Goal: Book appointment/travel/reservation

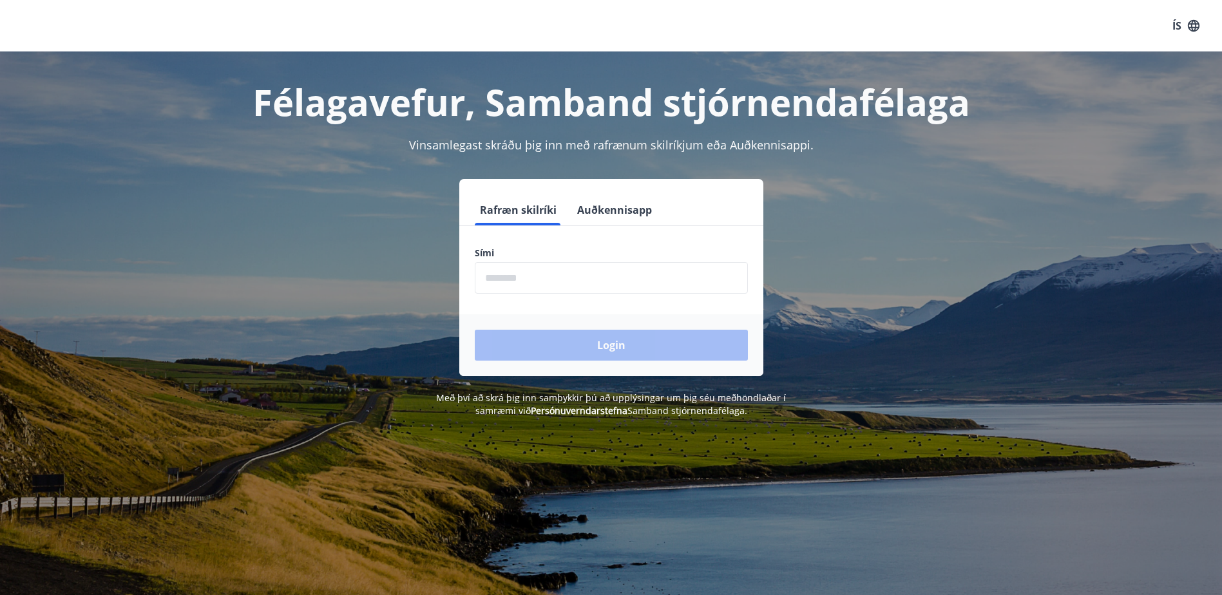
click at [508, 280] on input "phone" at bounding box center [611, 278] width 273 height 32
type input "********"
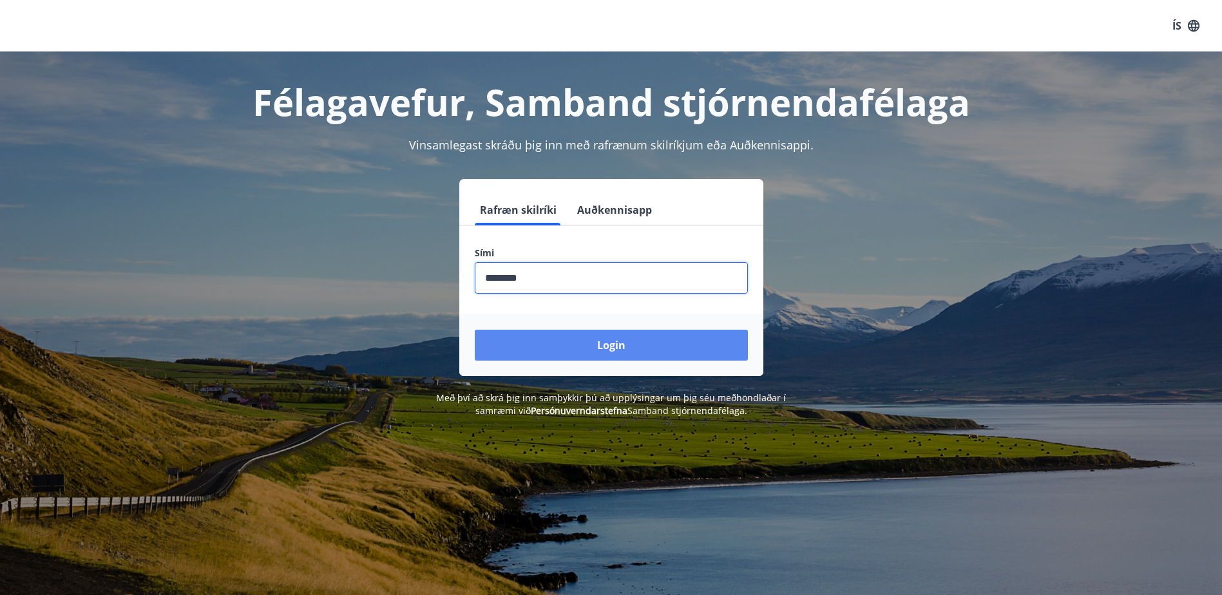
click at [522, 350] on button "Login" at bounding box center [611, 345] width 273 height 31
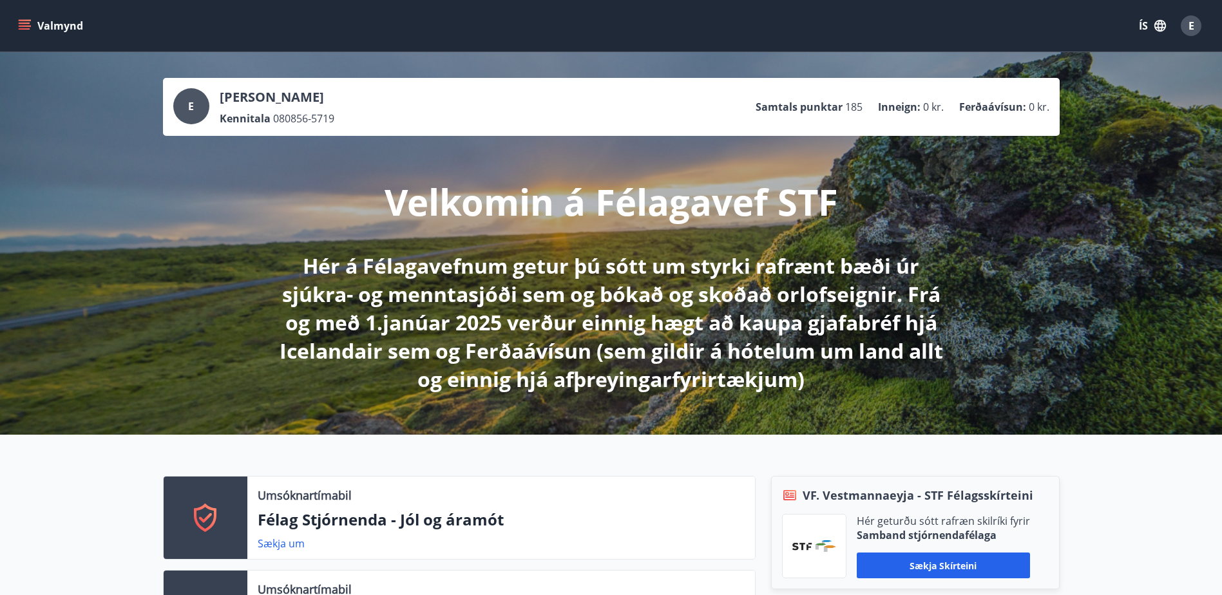
click at [19, 22] on icon "menu" at bounding box center [24, 25] width 13 height 13
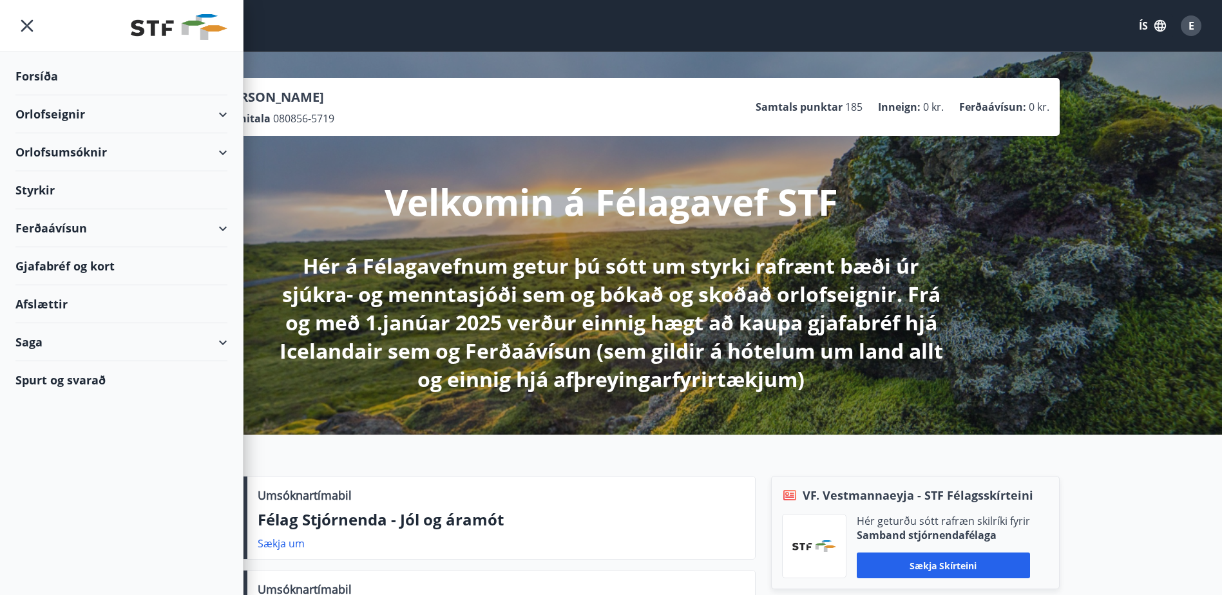
click at [58, 146] on div "Orlofsumsóknir" at bounding box center [121, 152] width 212 height 38
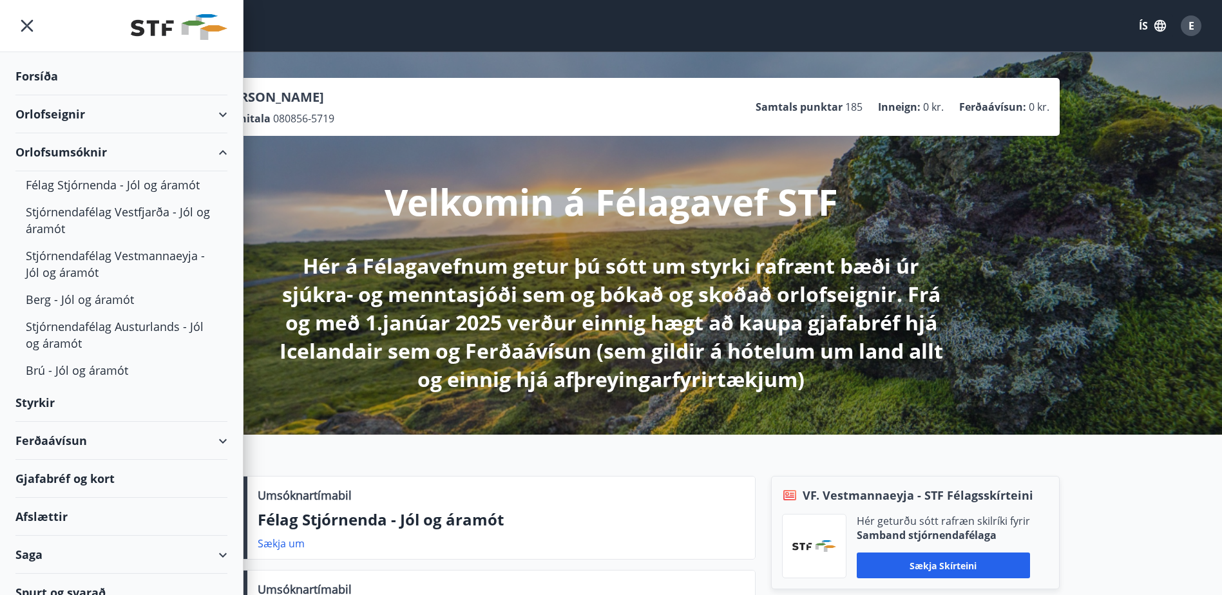
click at [57, 116] on div "Orlofseignir" at bounding box center [121, 114] width 212 height 38
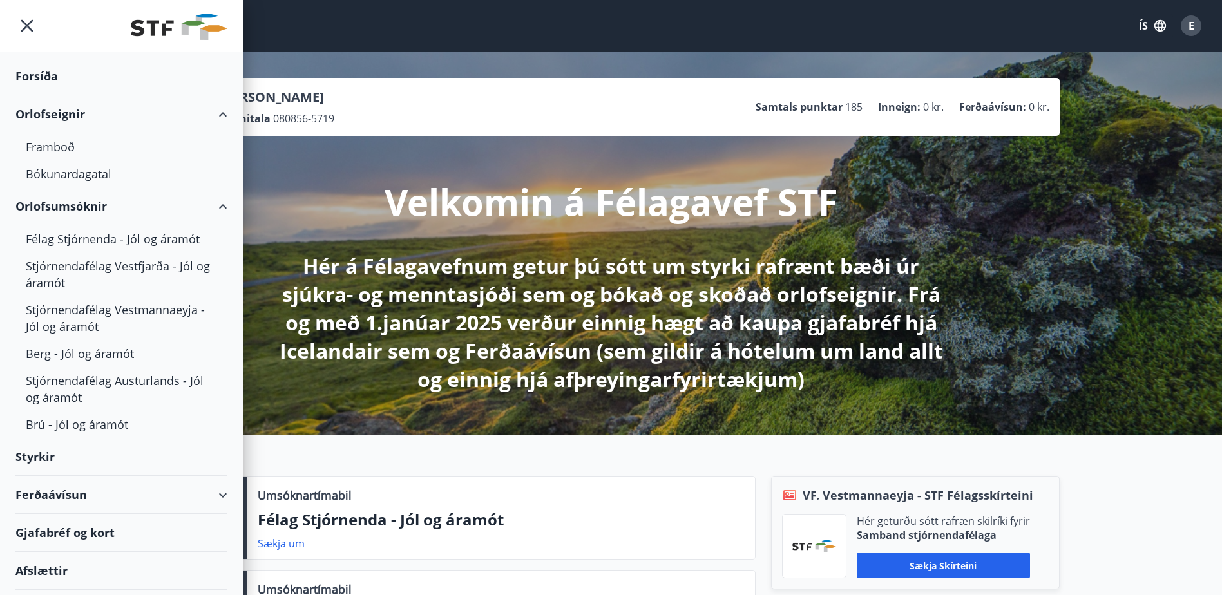
click at [57, 116] on div "Orlofseignir" at bounding box center [121, 114] width 212 height 38
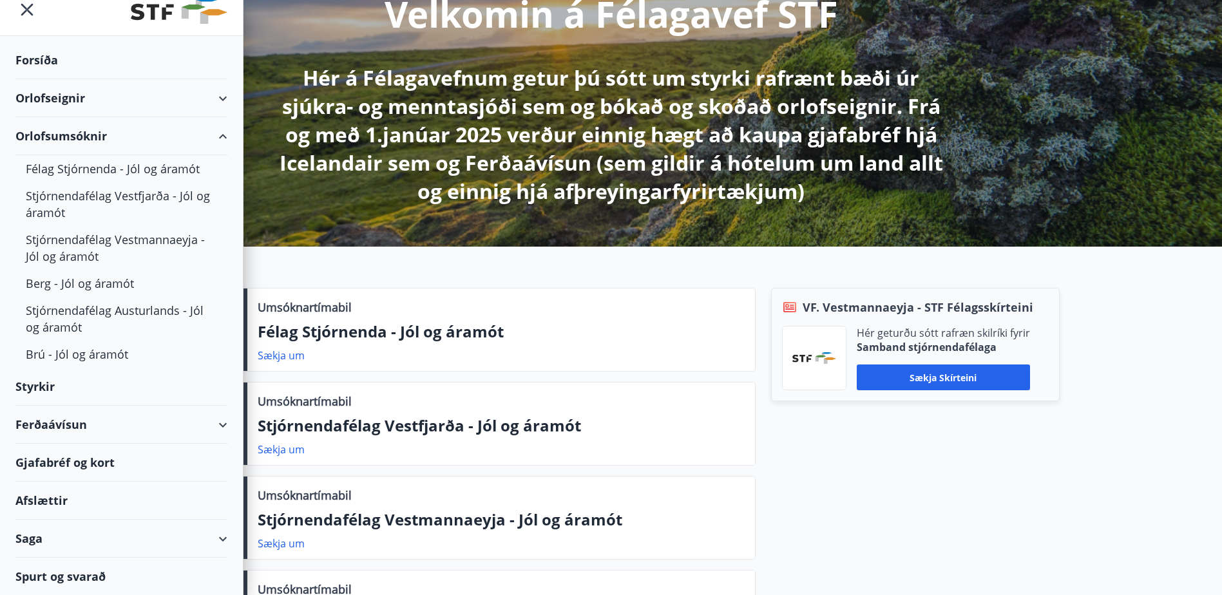
scroll to position [193, 0]
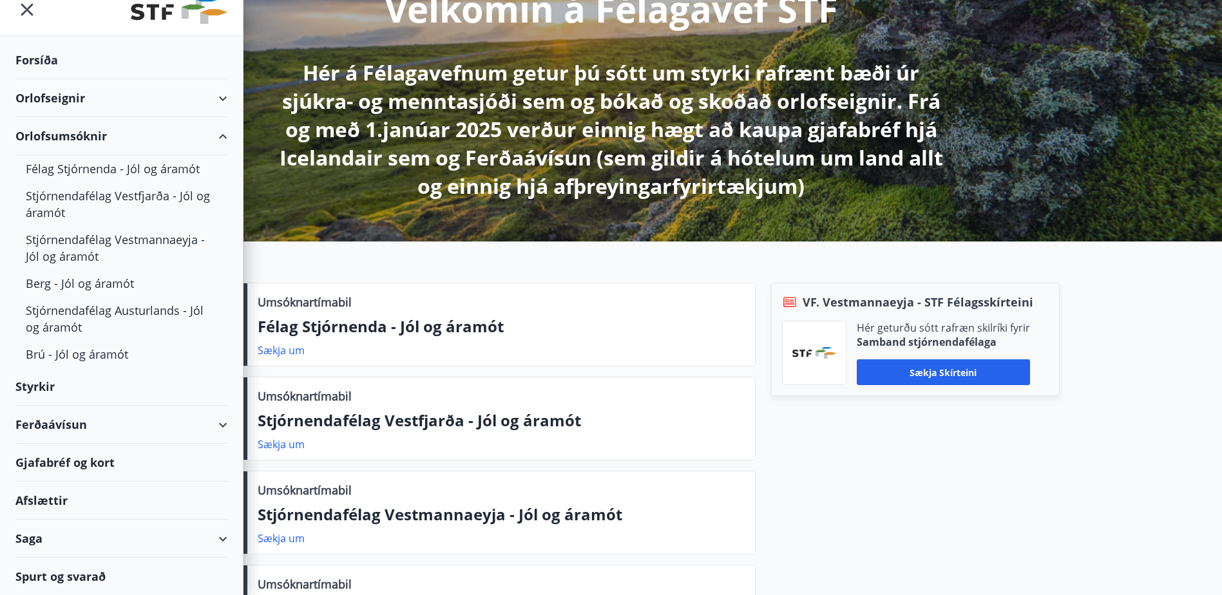
click at [173, 135] on div "Orlofsumsóknir" at bounding box center [121, 136] width 212 height 38
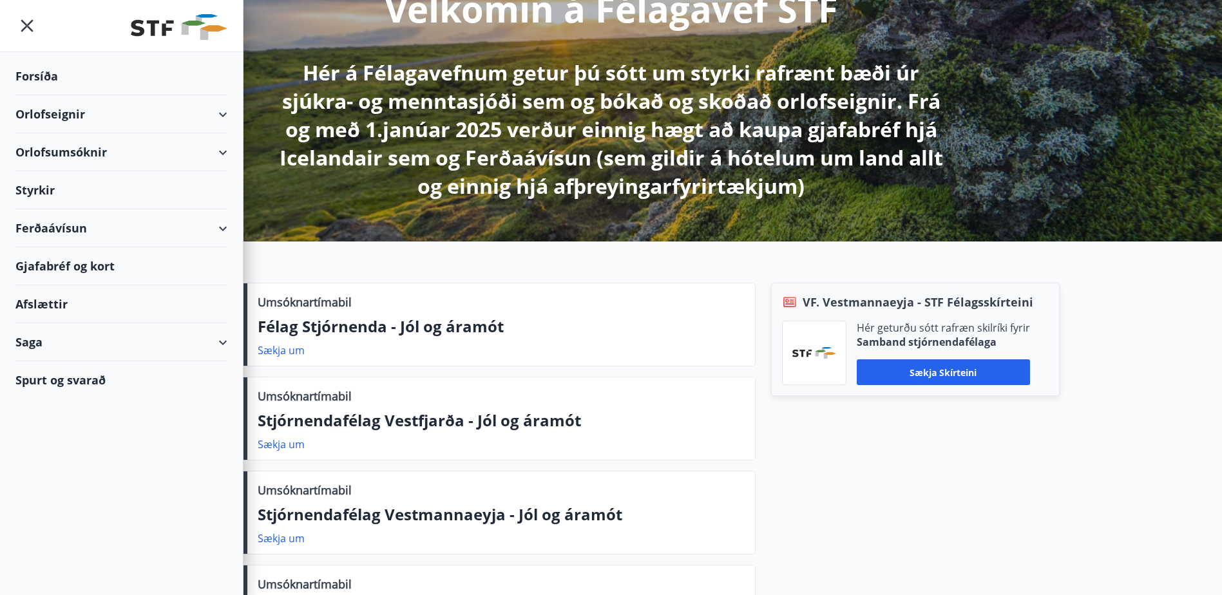
scroll to position [0, 0]
click at [173, 135] on div "Orlofsumsóknir" at bounding box center [121, 152] width 212 height 38
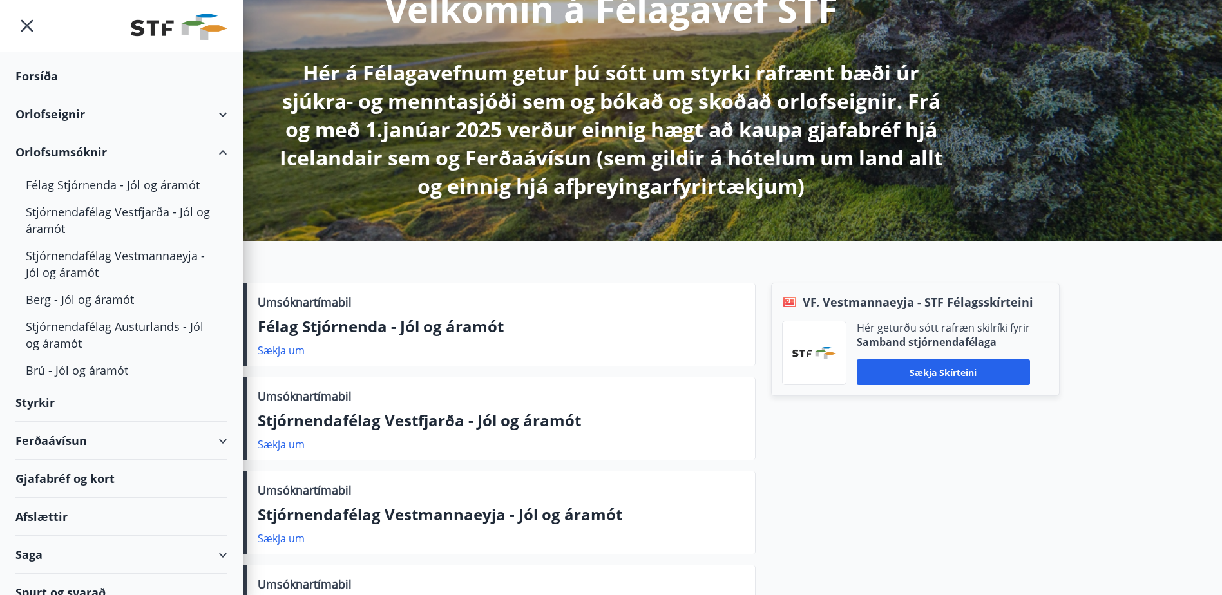
click at [132, 113] on div "Orlofseignir" at bounding box center [121, 114] width 212 height 38
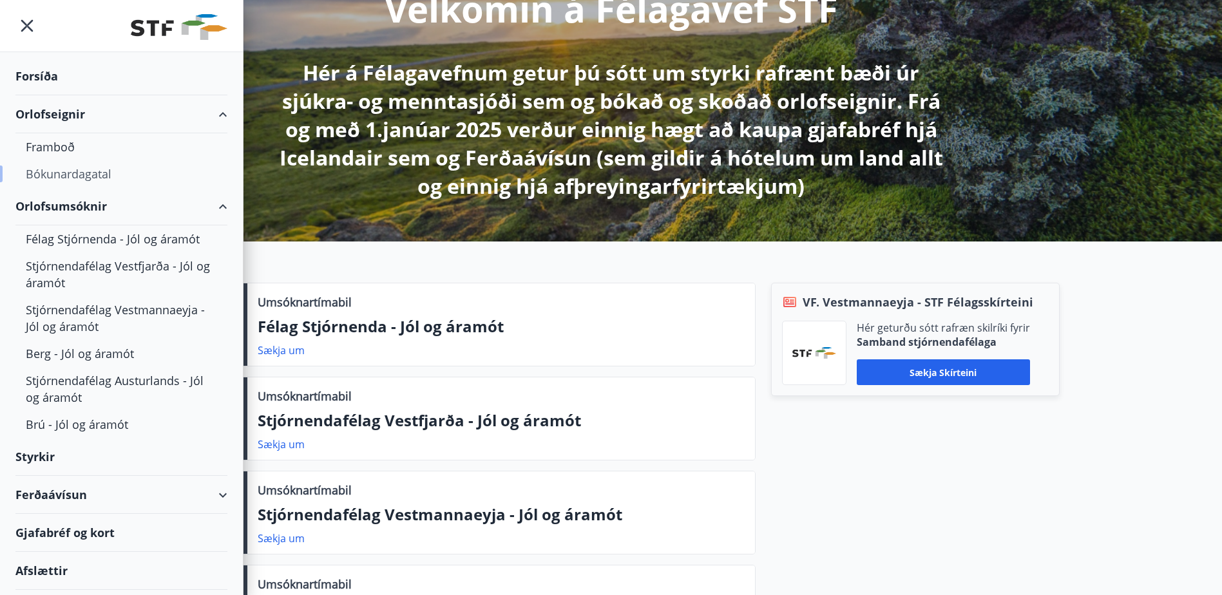
click at [80, 169] on div "Bókunardagatal" at bounding box center [121, 173] width 191 height 27
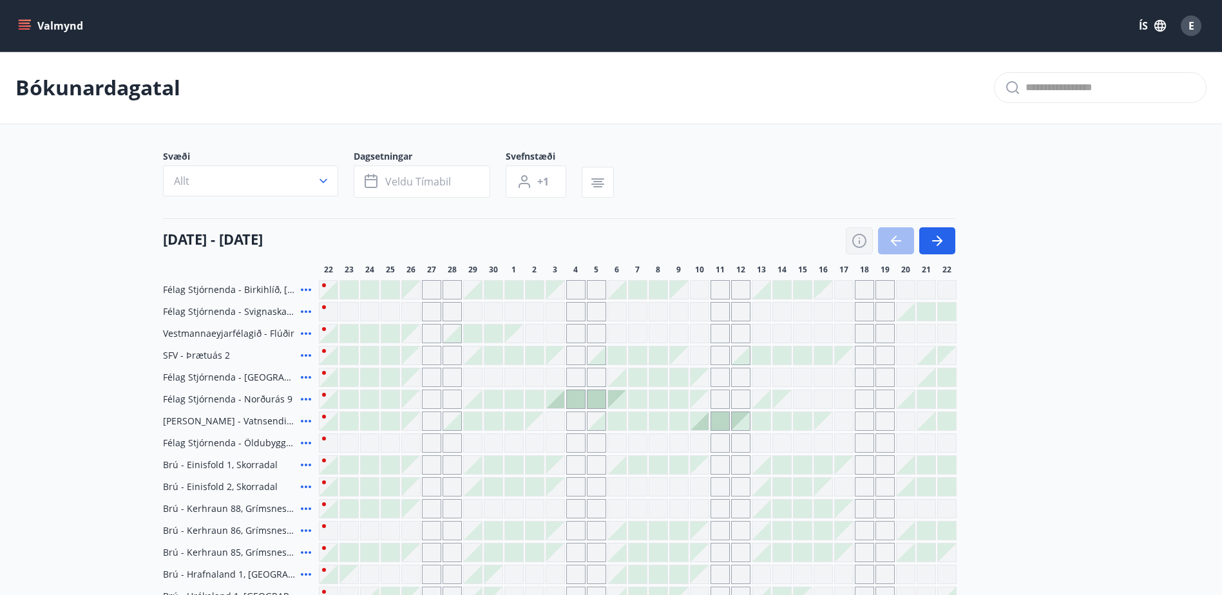
click at [857, 239] on icon "button" at bounding box center [859, 240] width 15 height 15
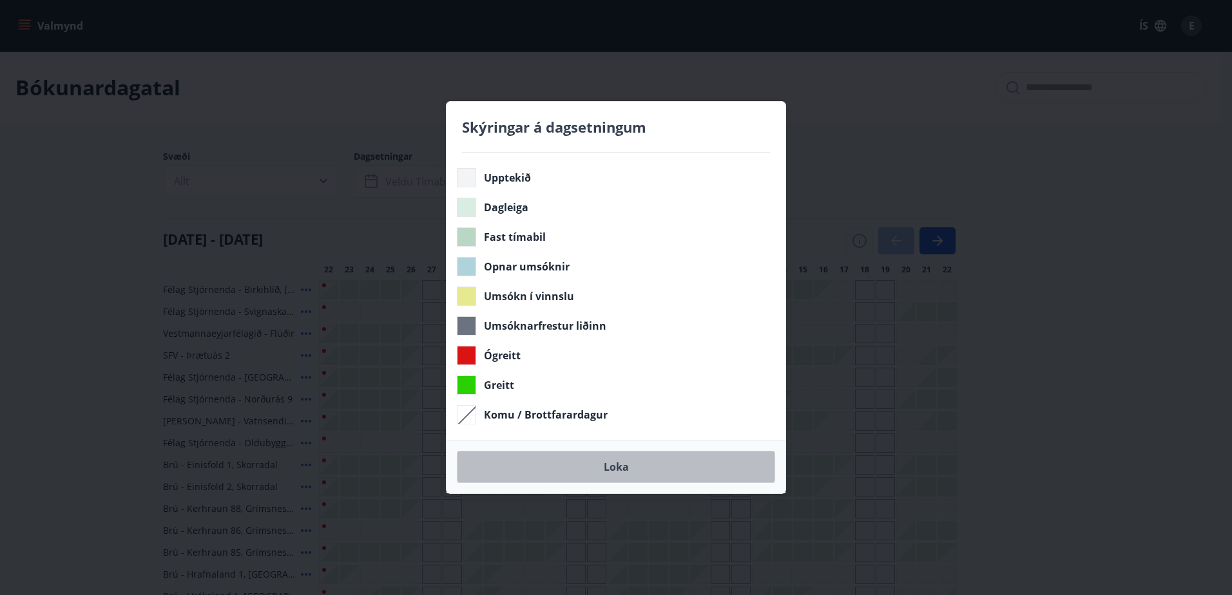
click at [627, 474] on button "Loka" at bounding box center [616, 467] width 318 height 32
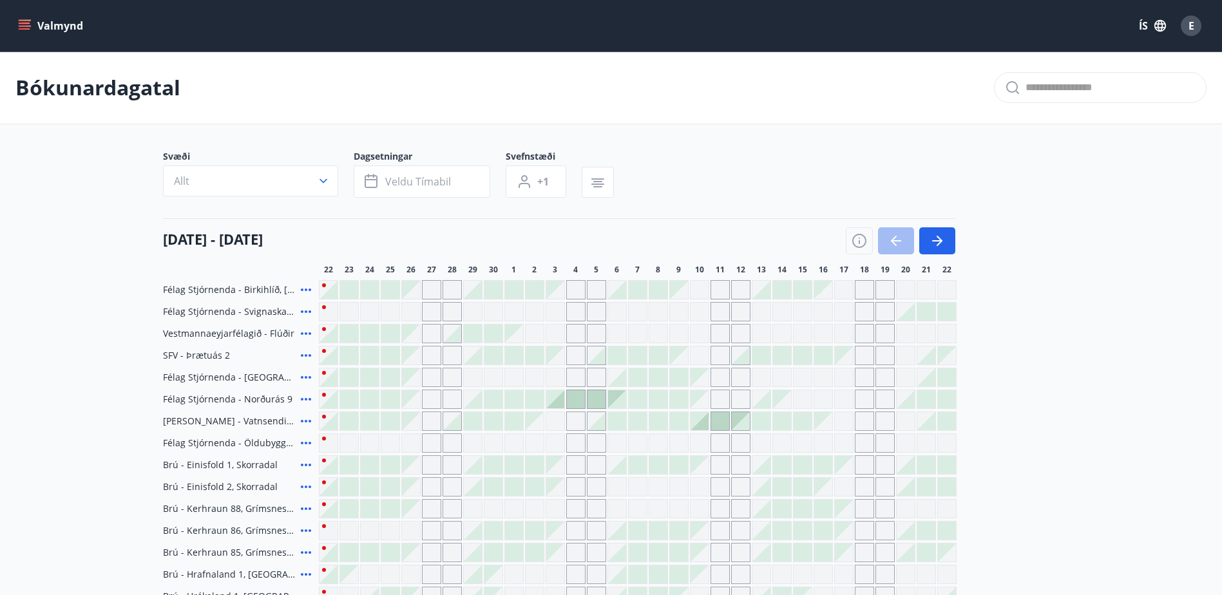
click at [412, 336] on div "Gráir dagar eru ekki bókanlegir" at bounding box center [411, 334] width 18 height 18
click at [640, 465] on div at bounding box center [638, 465] width 18 height 18
click at [326, 182] on icon "button" at bounding box center [323, 181] width 13 height 13
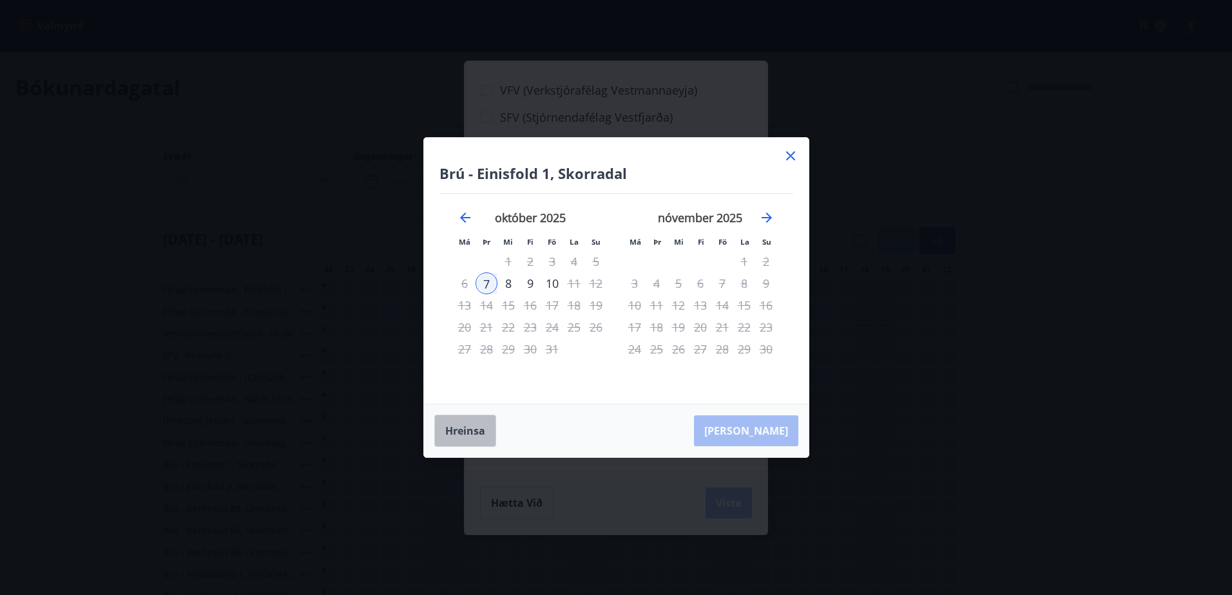
click at [483, 437] on button "Hreinsa" at bounding box center [465, 431] width 62 height 32
click at [792, 159] on icon at bounding box center [790, 155] width 15 height 15
click at [789, 154] on div "VFV (Verkstjórafélag Vestmannaeyja) SFV (Stjórnendafélag Vestfjarða) STA (Stjór…" at bounding box center [616, 297] width 1232 height 595
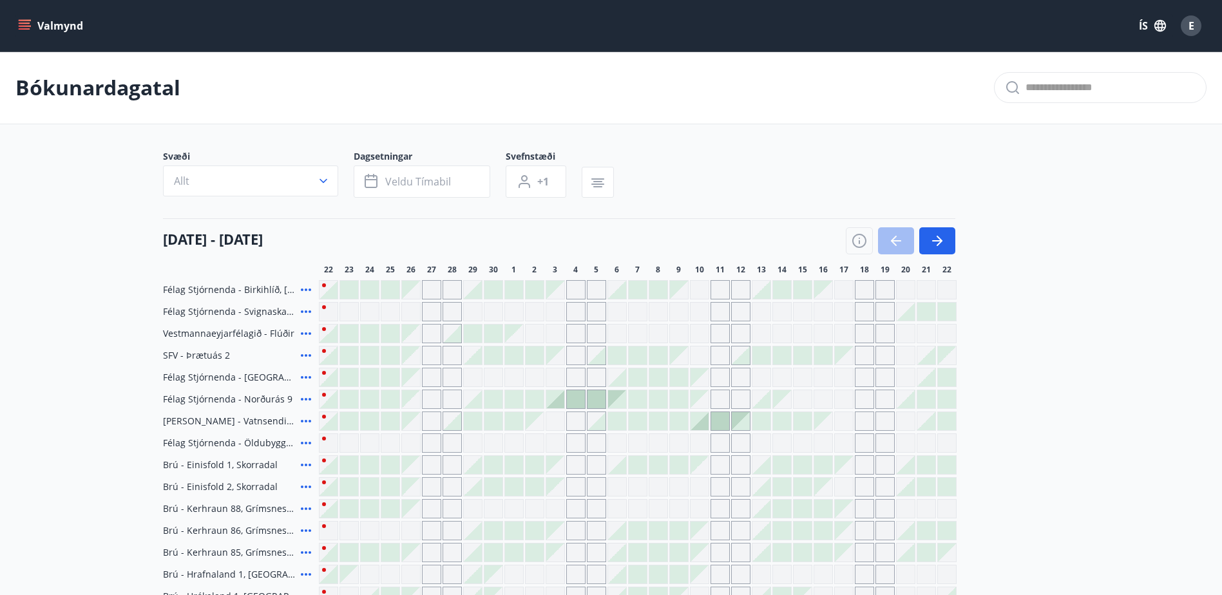
click at [394, 330] on div at bounding box center [390, 334] width 18 height 18
click at [260, 330] on span "Vestmannaeyjarfélagið - Flúðir" at bounding box center [228, 333] width 131 height 13
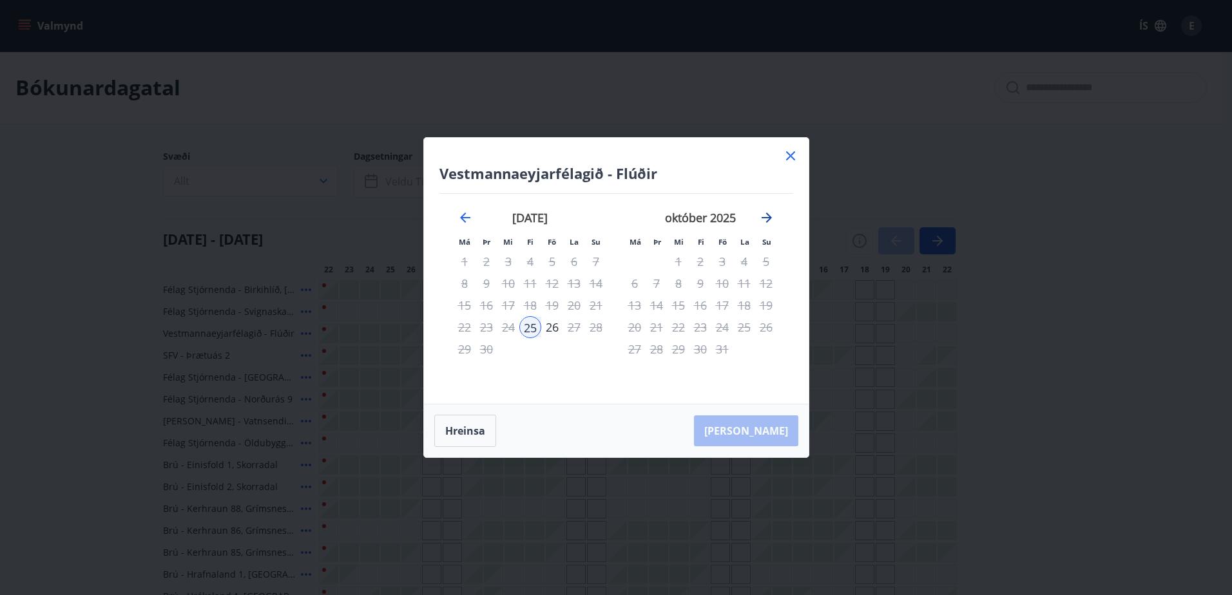
click at [769, 218] on icon "Move forward to switch to the next month." at bounding box center [767, 218] width 10 height 10
click at [468, 221] on icon "Move backward to switch to the previous month." at bounding box center [464, 217] width 15 height 15
click at [554, 328] on div "26" at bounding box center [552, 327] width 22 height 22
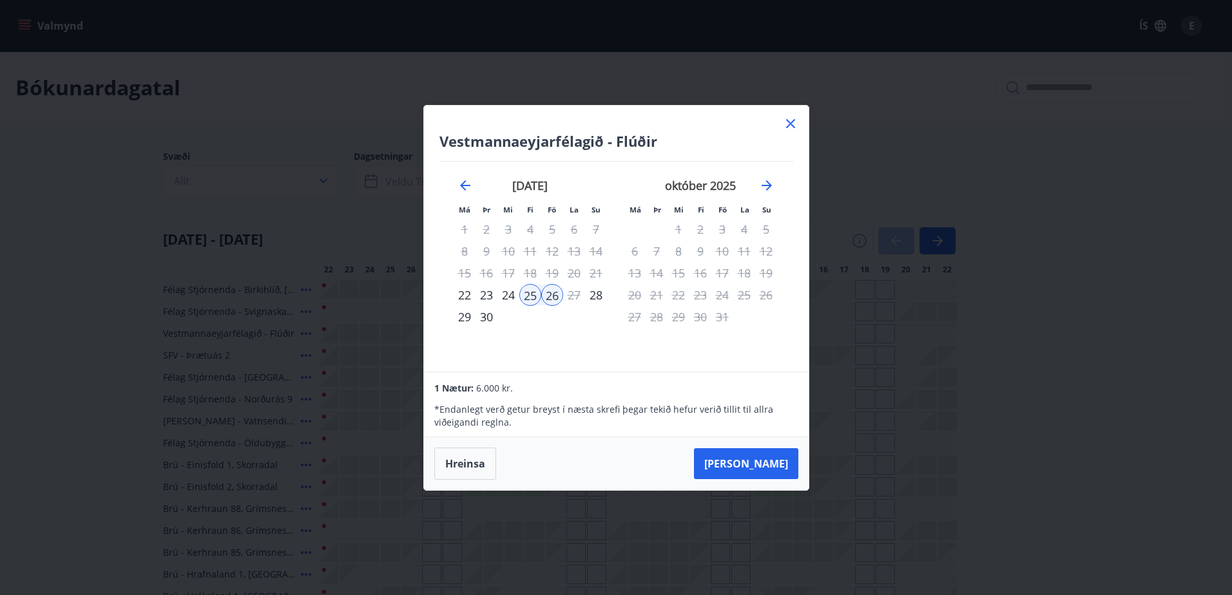
click at [571, 298] on div "27" at bounding box center [574, 295] width 22 height 22
click at [787, 122] on icon at bounding box center [790, 123] width 15 height 15
click at [794, 120] on div "Bókunardagatal" at bounding box center [611, 88] width 1222 height 73
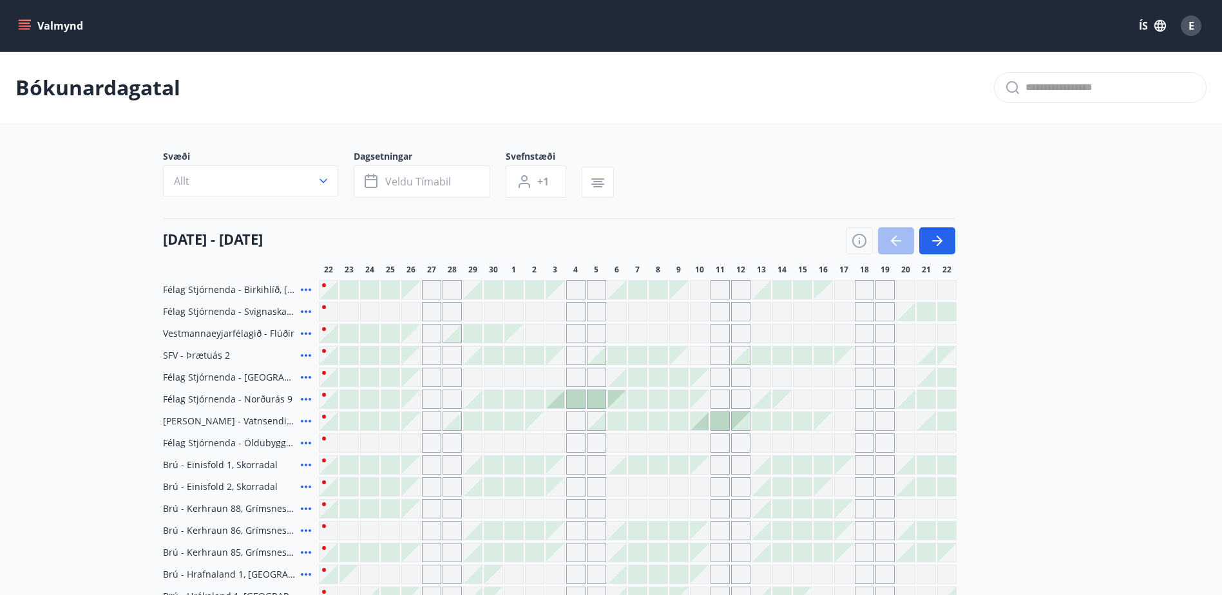
click at [26, 18] on button "Valmynd" at bounding box center [51, 25] width 73 height 23
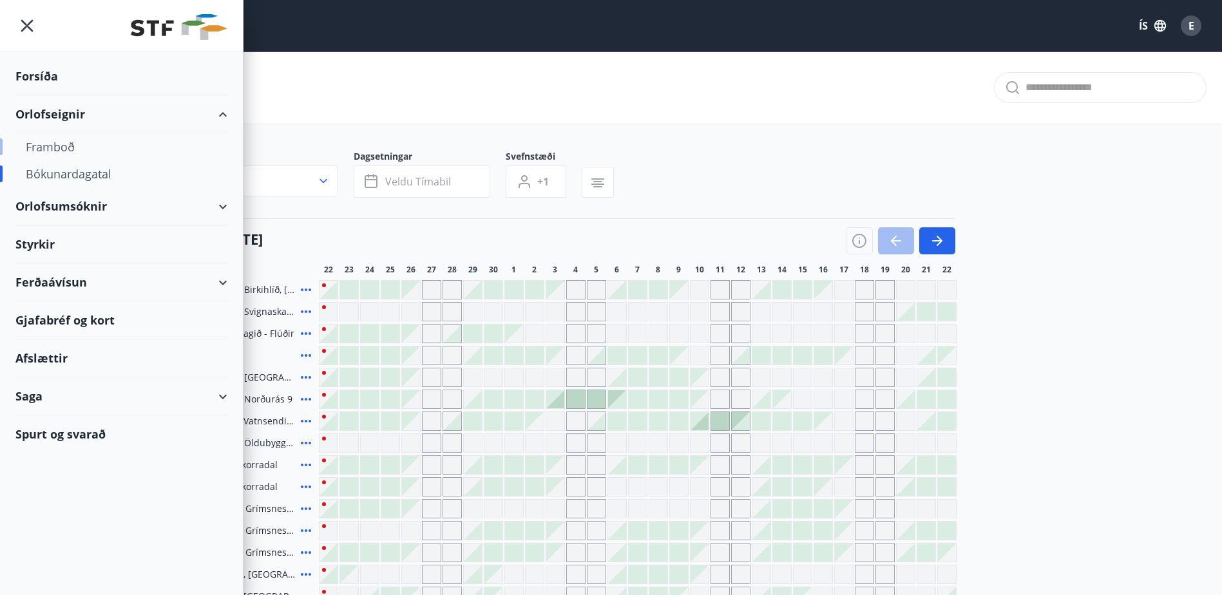
click at [58, 149] on div "Framboð" at bounding box center [121, 146] width 191 height 27
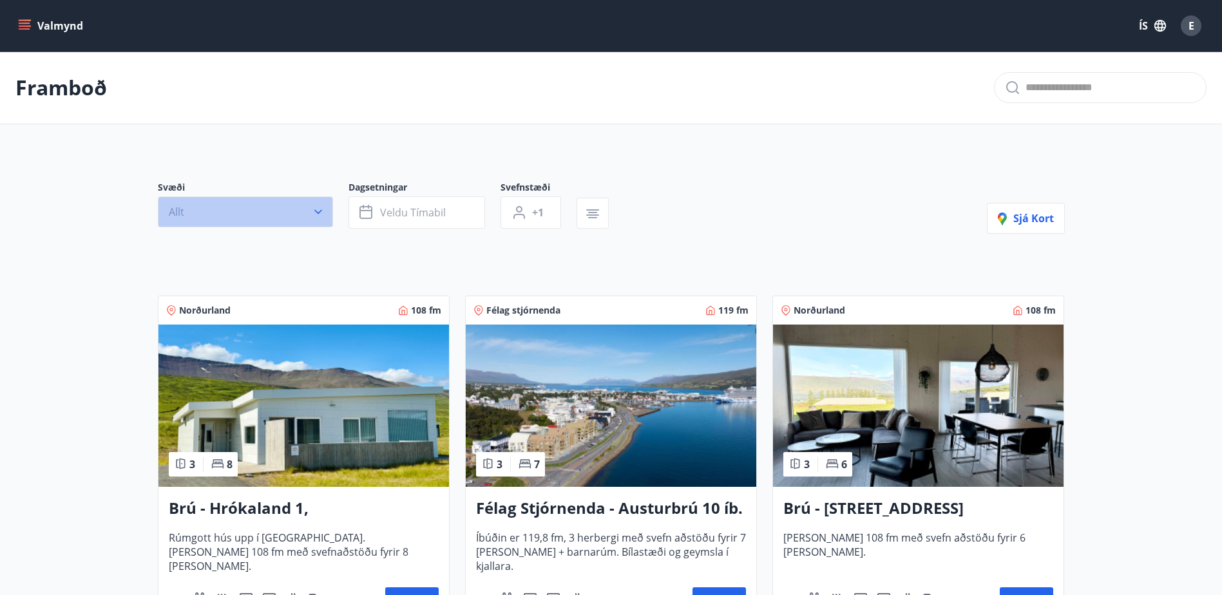
click at [321, 210] on icon "button" at bounding box center [318, 212] width 8 height 5
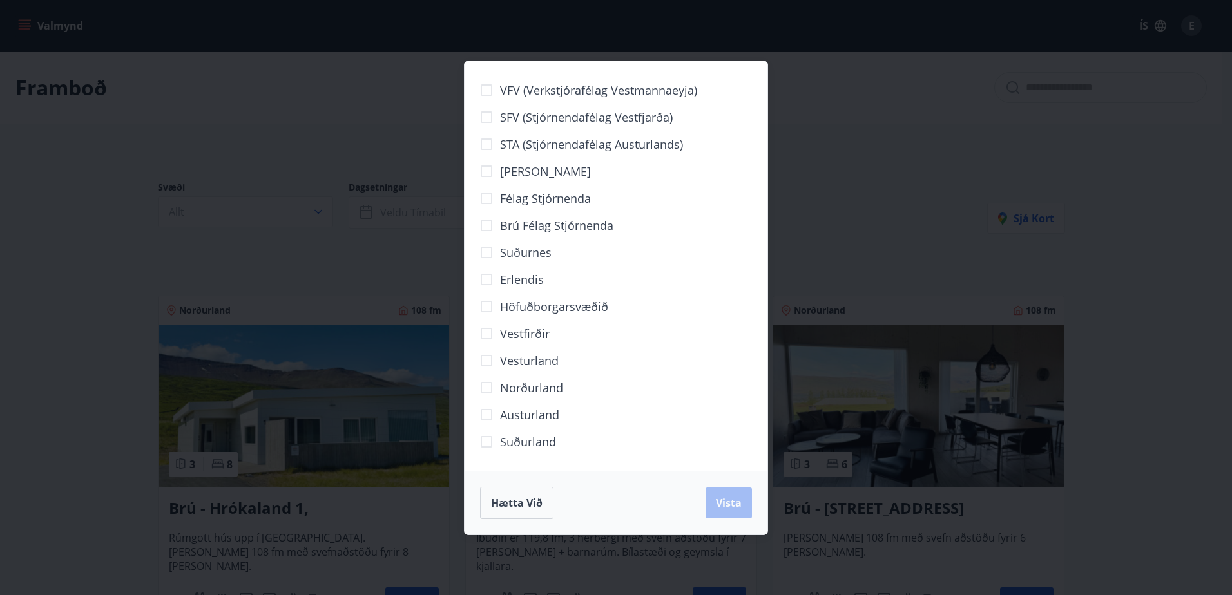
click at [522, 88] on span "VFV (Verkstjórafélag Vestmannaeyja)" at bounding box center [598, 90] width 197 height 17
click at [727, 503] on span "Vista" at bounding box center [729, 503] width 26 height 14
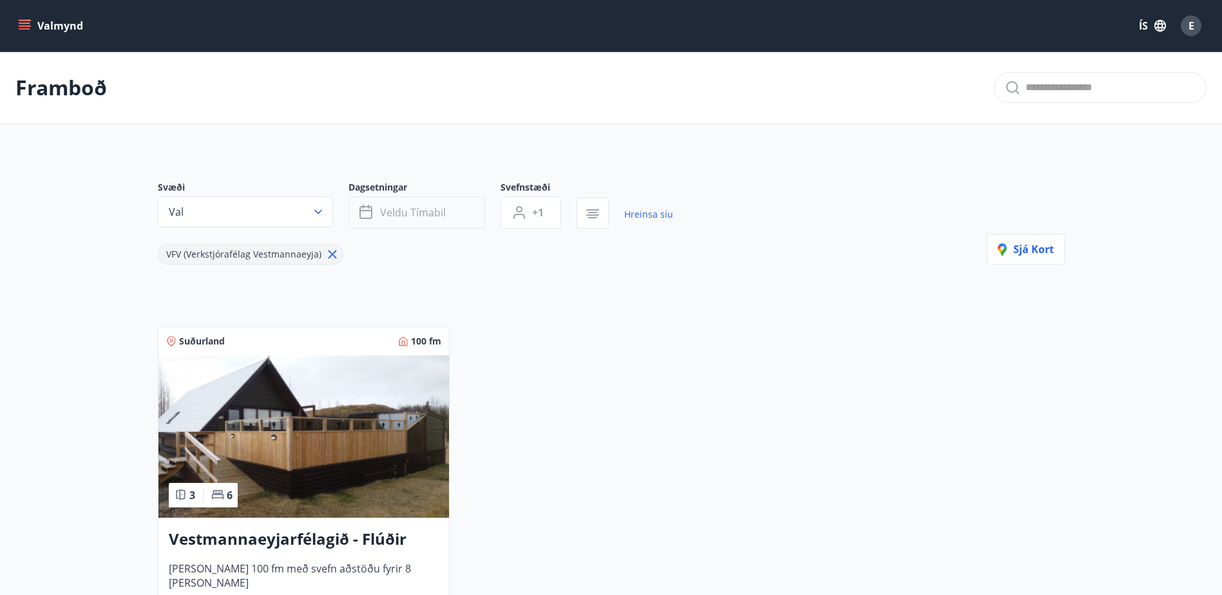
click at [435, 217] on span "Veldu tímabil" at bounding box center [413, 213] width 66 height 14
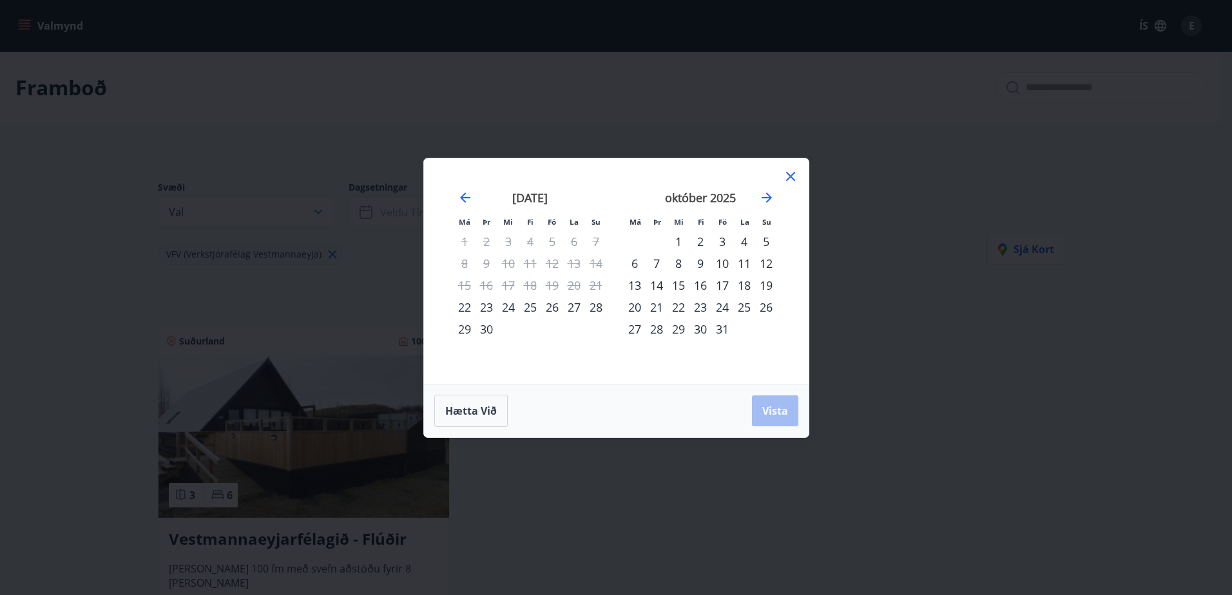
click at [553, 310] on div "26" at bounding box center [552, 307] width 22 height 22
click at [573, 311] on div "27" at bounding box center [574, 307] width 22 height 22
click at [774, 410] on span "Vista" at bounding box center [775, 411] width 26 height 14
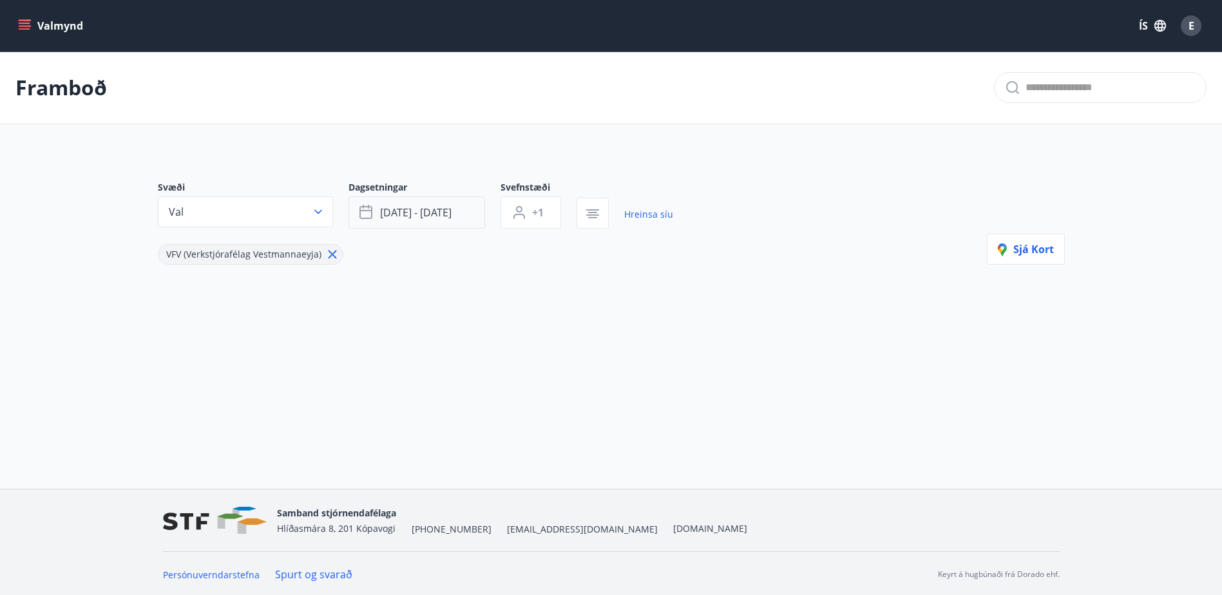
click at [387, 221] on button "[DATE] - [DATE]" at bounding box center [417, 212] width 137 height 32
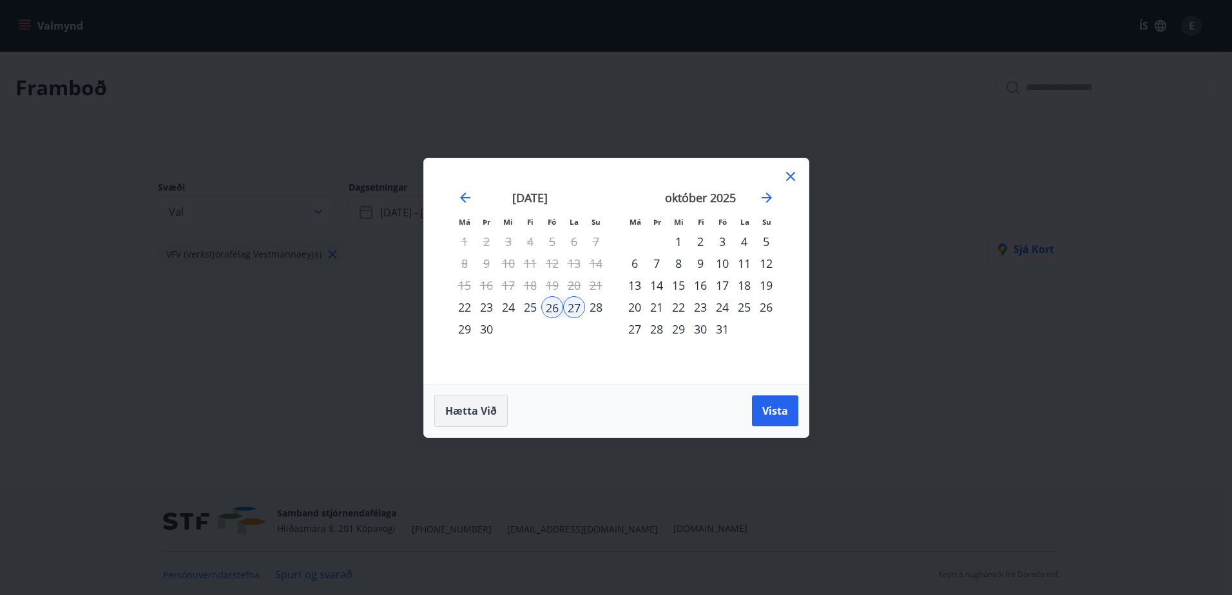
click at [474, 412] on span "Hætta við" at bounding box center [471, 411] width 52 height 14
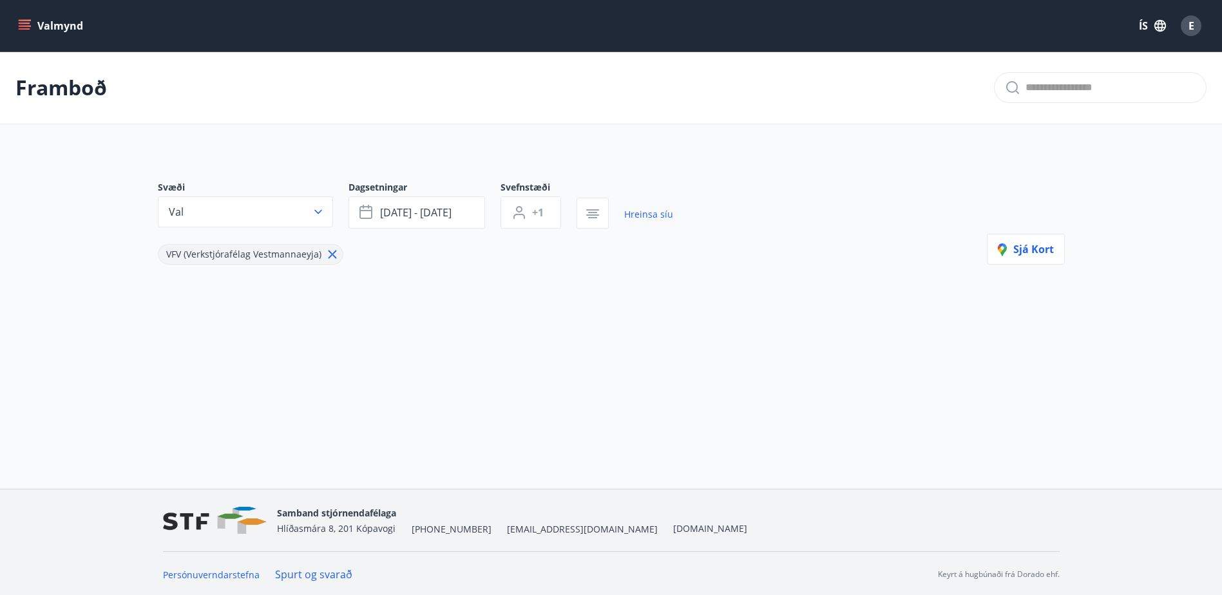
scroll to position [2, 0]
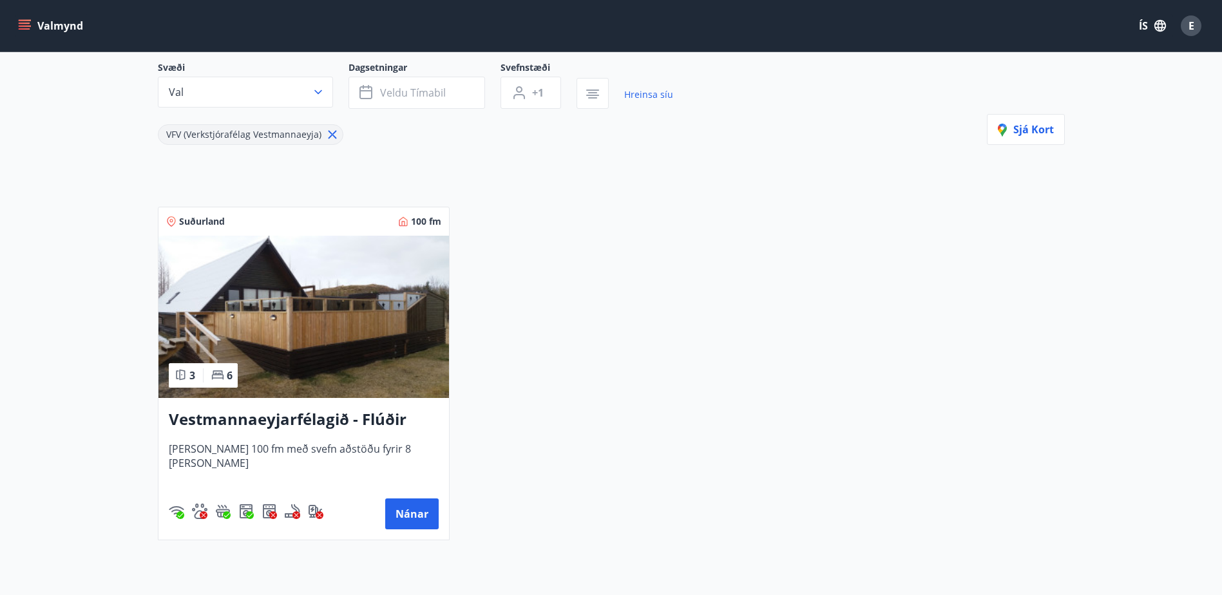
scroll to position [129, 0]
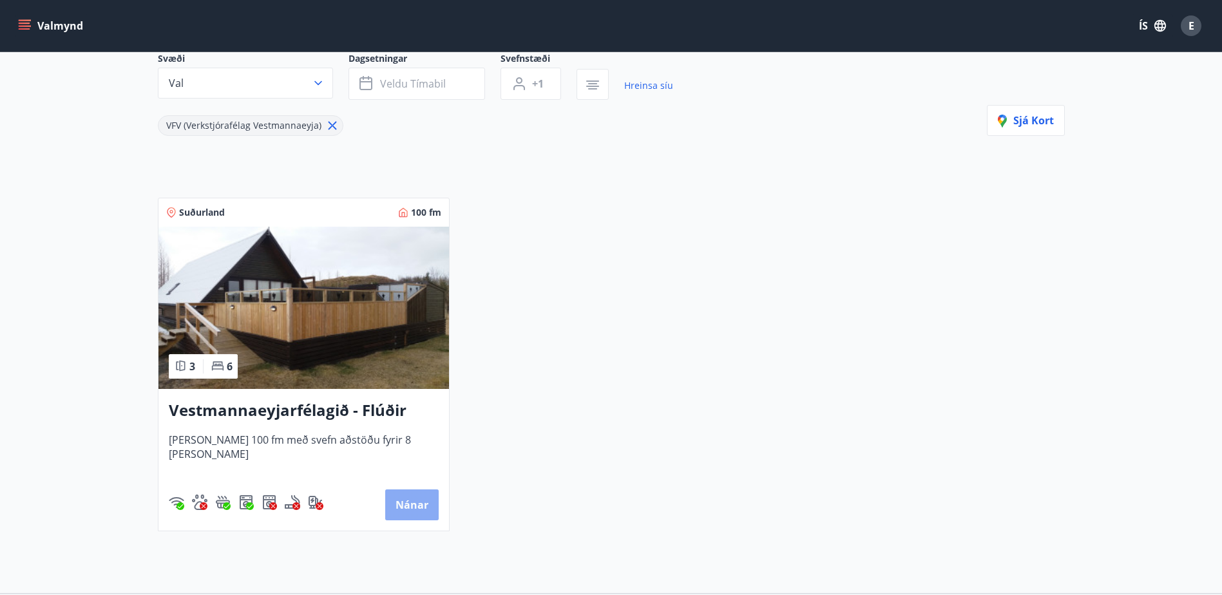
click at [398, 497] on button "Nánar" at bounding box center [411, 505] width 53 height 31
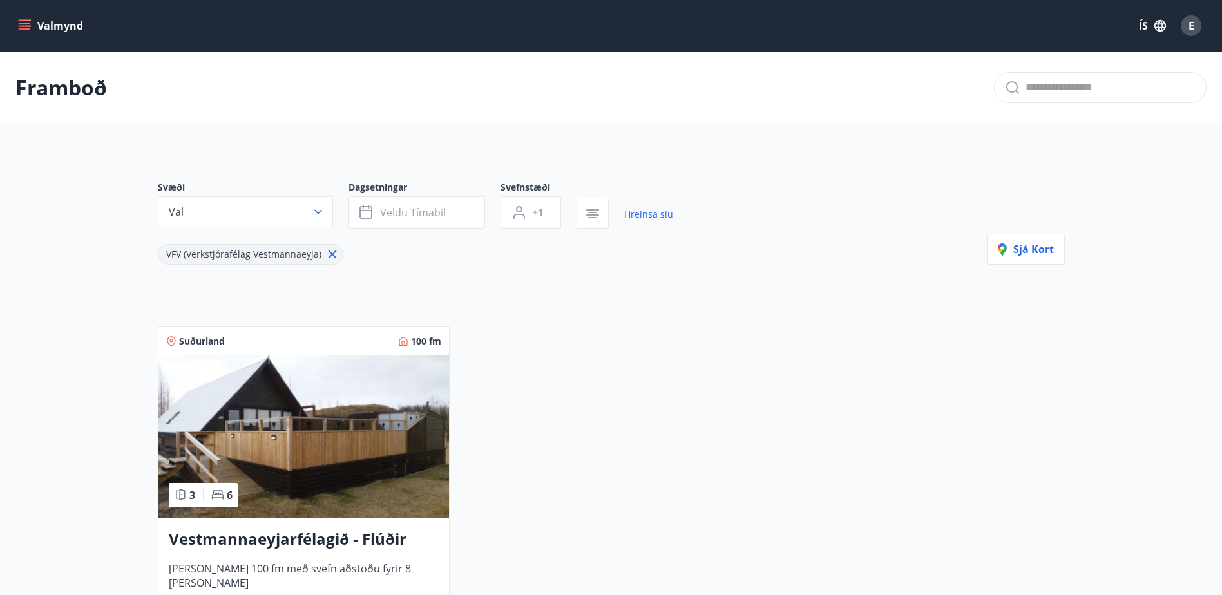
click at [53, 21] on button "Valmynd" at bounding box center [51, 25] width 73 height 23
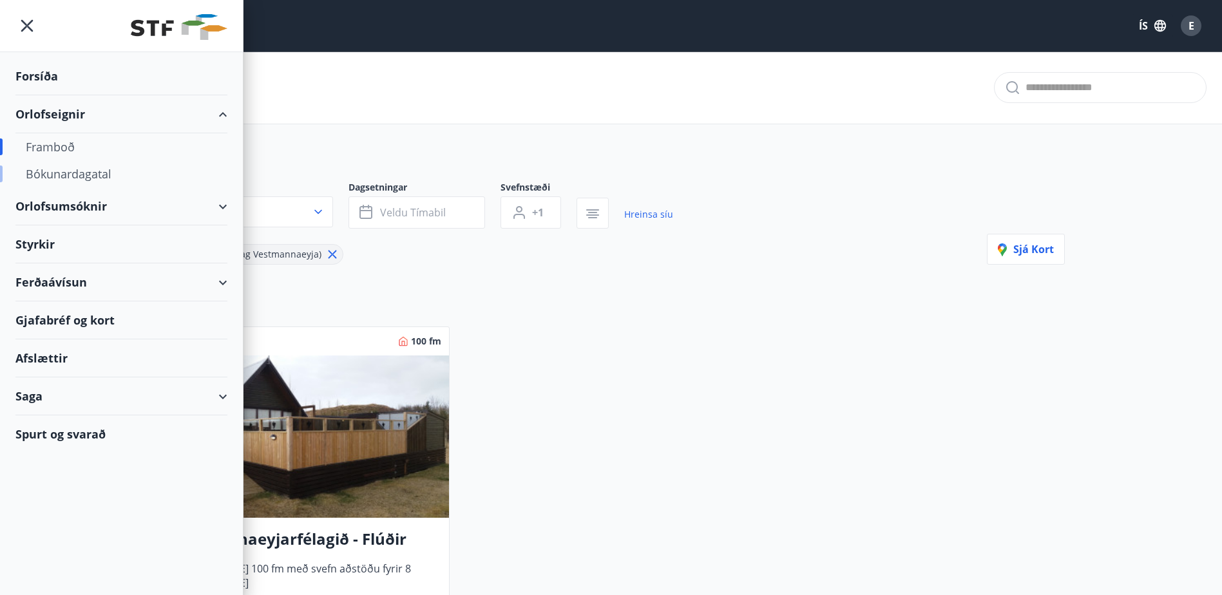
click at [59, 180] on div "Bókunardagatal" at bounding box center [121, 173] width 191 height 27
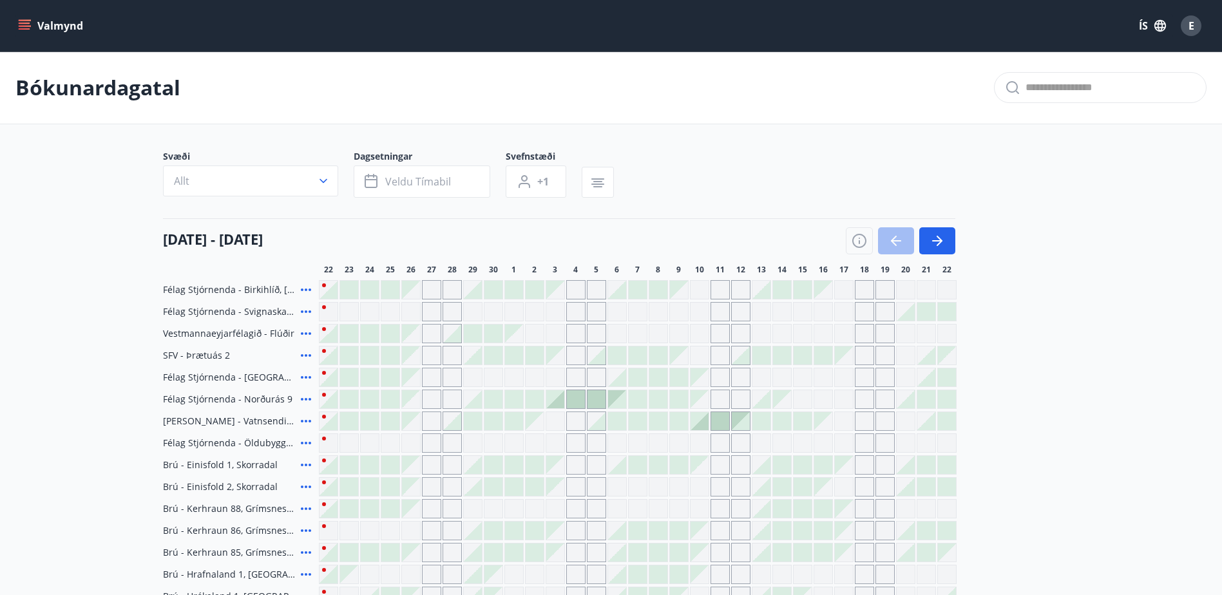
click at [416, 336] on div "Gráir dagar eru ekki bókanlegir" at bounding box center [411, 334] width 18 height 18
click at [435, 329] on div "Gráir dagar eru ekki bókanlegir" at bounding box center [431, 333] width 19 height 19
click at [382, 334] on div at bounding box center [390, 334] width 18 height 18
click at [362, 329] on div at bounding box center [370, 334] width 18 height 18
click at [309, 333] on icon at bounding box center [306, 333] width 10 height 3
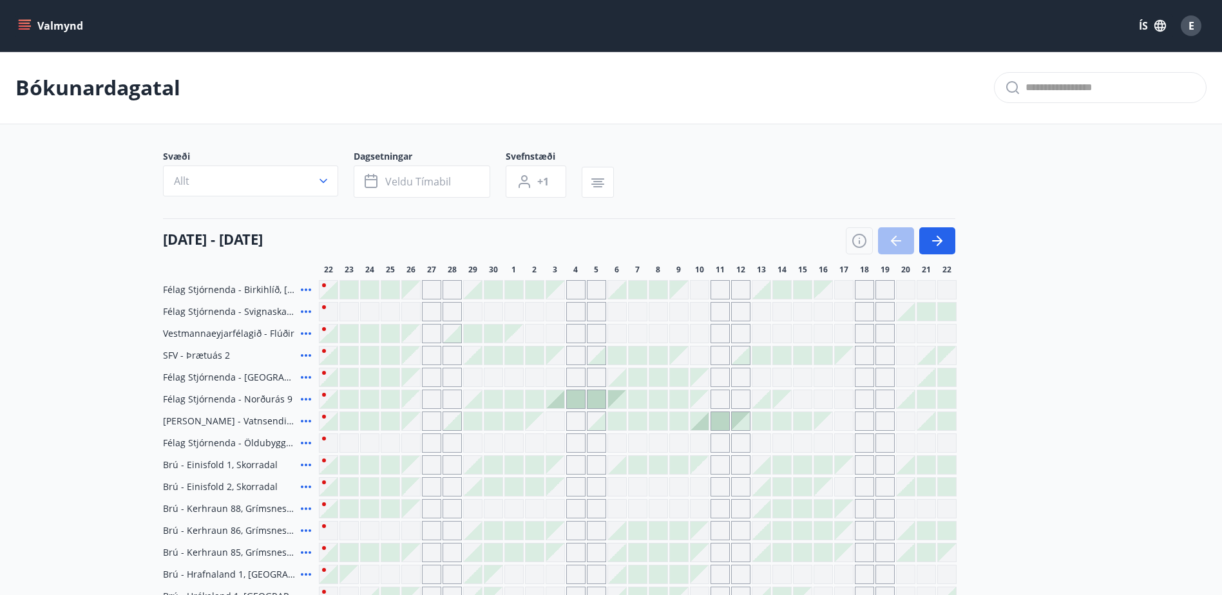
click at [269, 332] on span "Vestmannaeyjarfélagið - Flúðir" at bounding box center [228, 333] width 131 height 13
click at [327, 179] on icon "button" at bounding box center [323, 181] width 13 height 13
click at [323, 181] on div "VFV (Verkstjórafélag Vestmannaeyja) SFV (Stjórnendafélag Vestfjarða) STA (Stjór…" at bounding box center [611, 297] width 1222 height 595
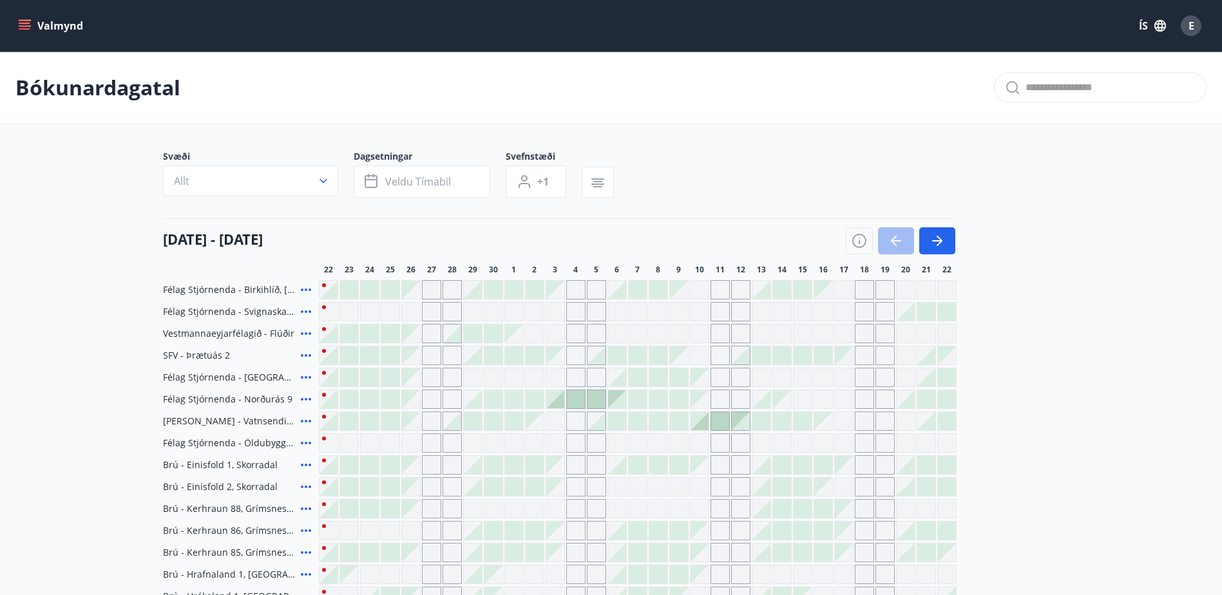
click at [323, 181] on div "VFV (Verkstjórafélag Vestmannaeyja) SFV (Stjórnendafélag Vestfjarða) STA (Stjór…" at bounding box center [611, 297] width 1222 height 595
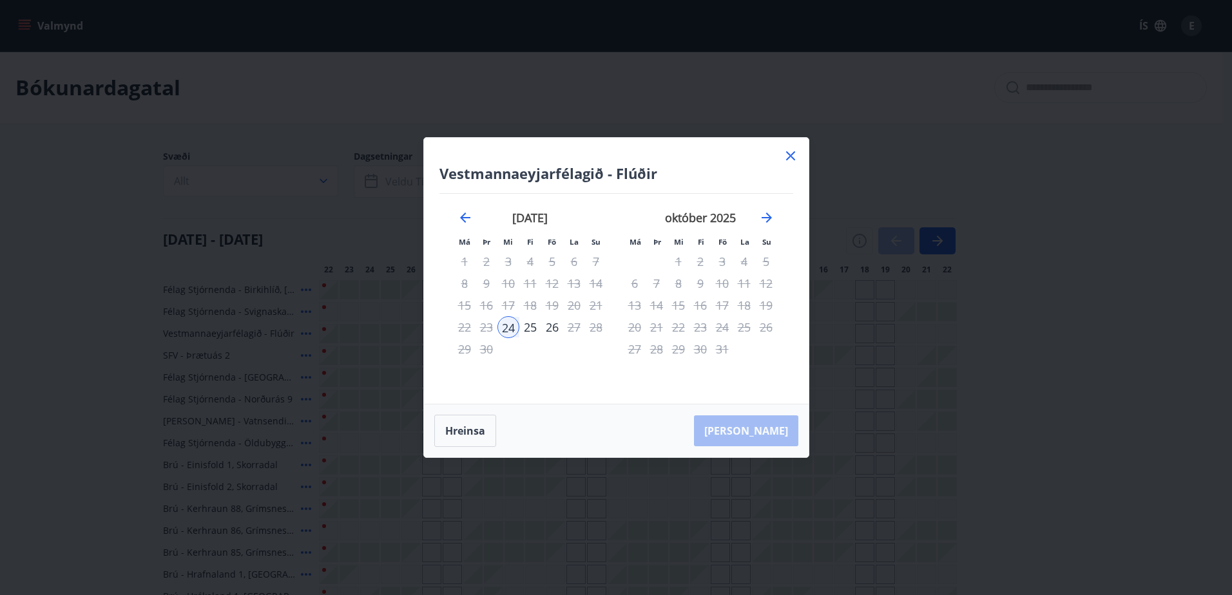
click at [789, 157] on icon at bounding box center [790, 155] width 15 height 15
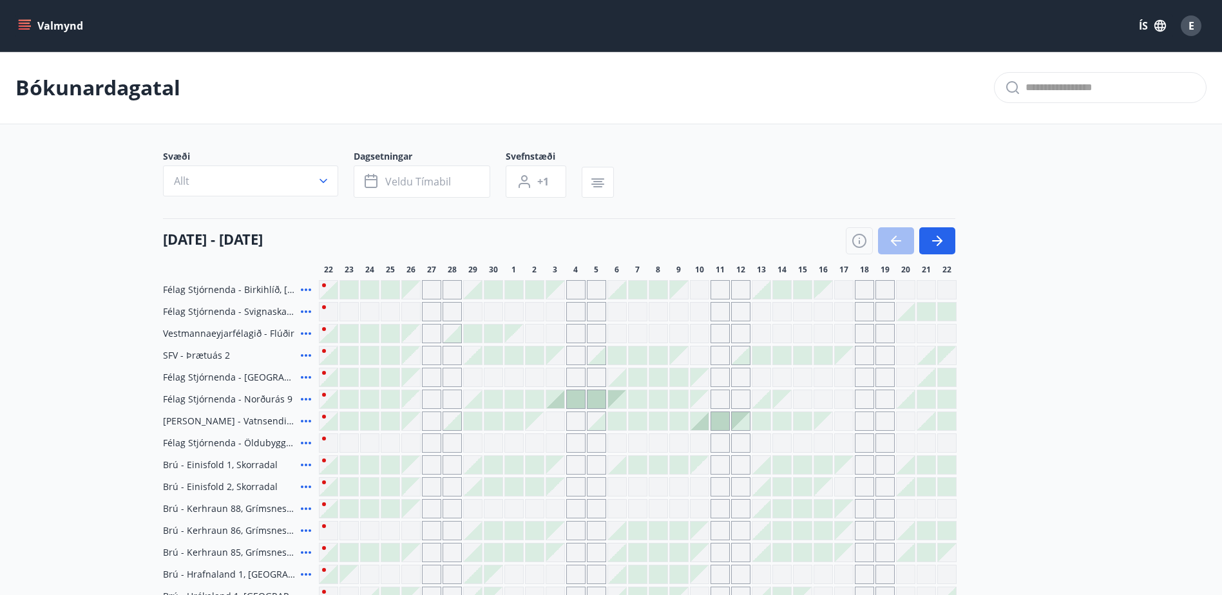
click at [24, 24] on icon "menu" at bounding box center [24, 25] width 13 height 13
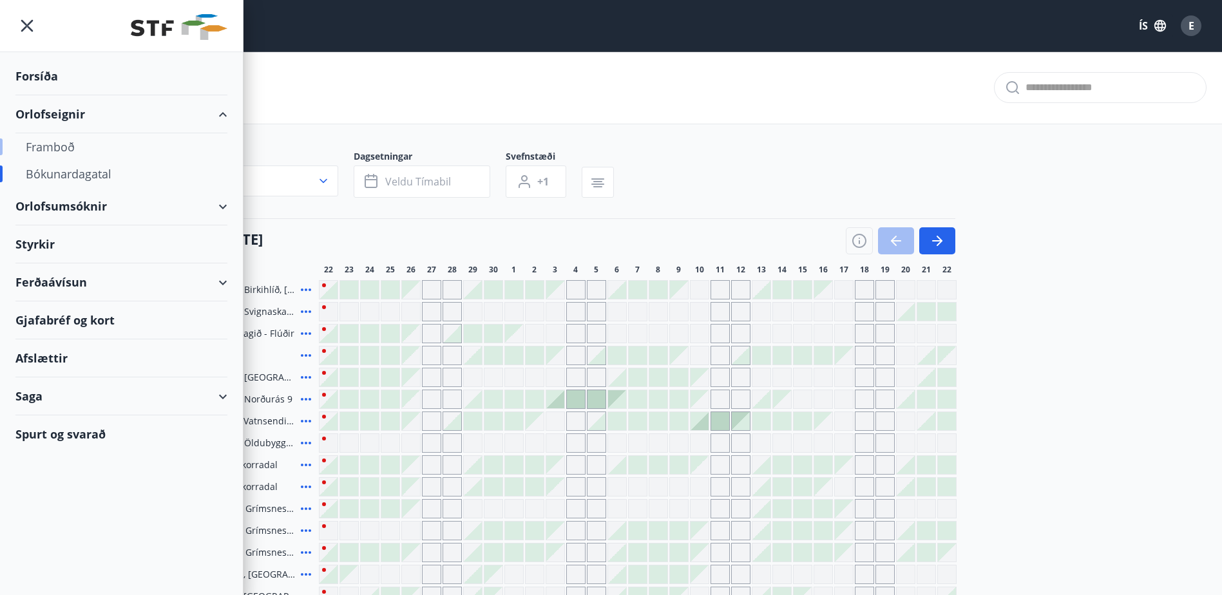
click at [70, 148] on div "Framboð" at bounding box center [121, 146] width 191 height 27
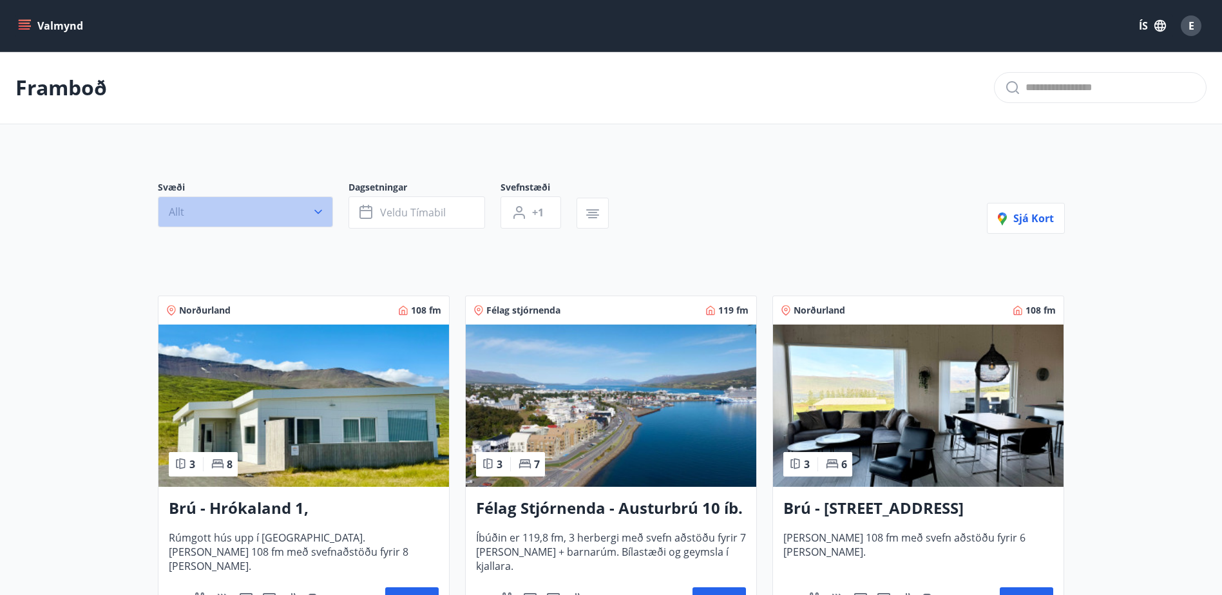
click at [321, 214] on icon "button" at bounding box center [318, 212] width 13 height 13
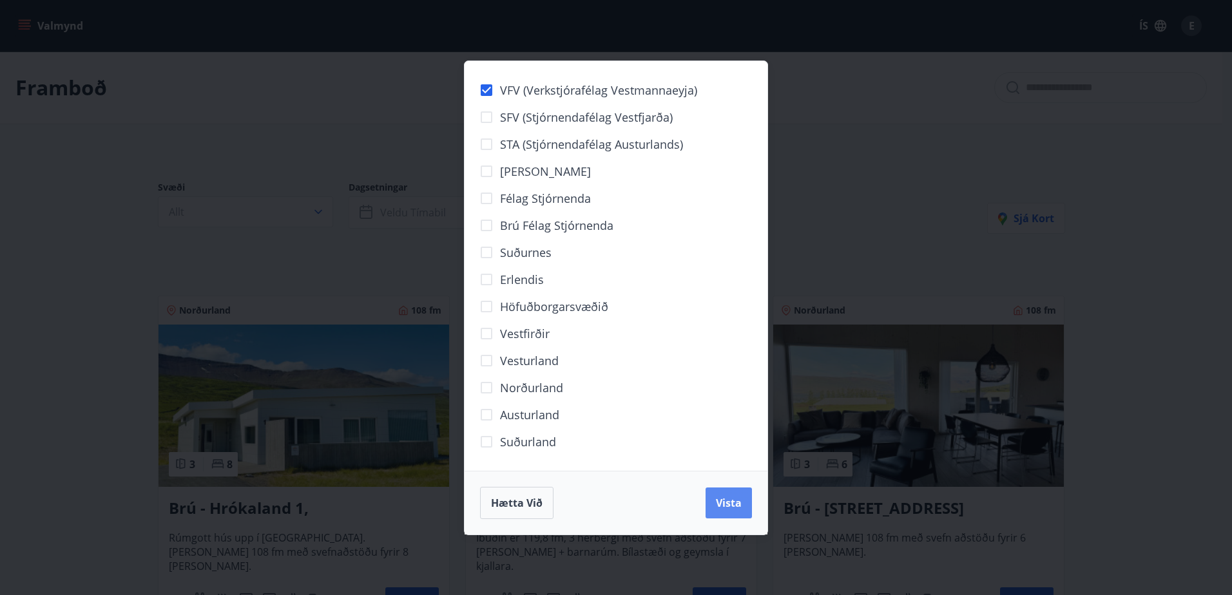
click at [728, 507] on span "Vista" at bounding box center [729, 503] width 26 height 14
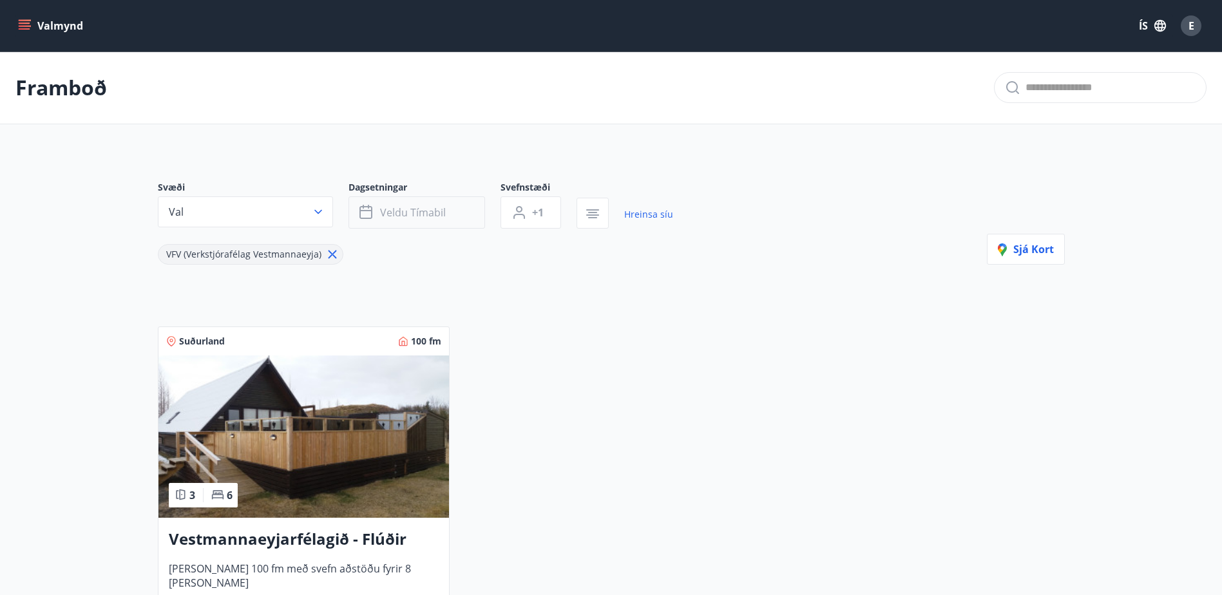
click at [374, 215] on icon "button" at bounding box center [366, 212] width 15 height 15
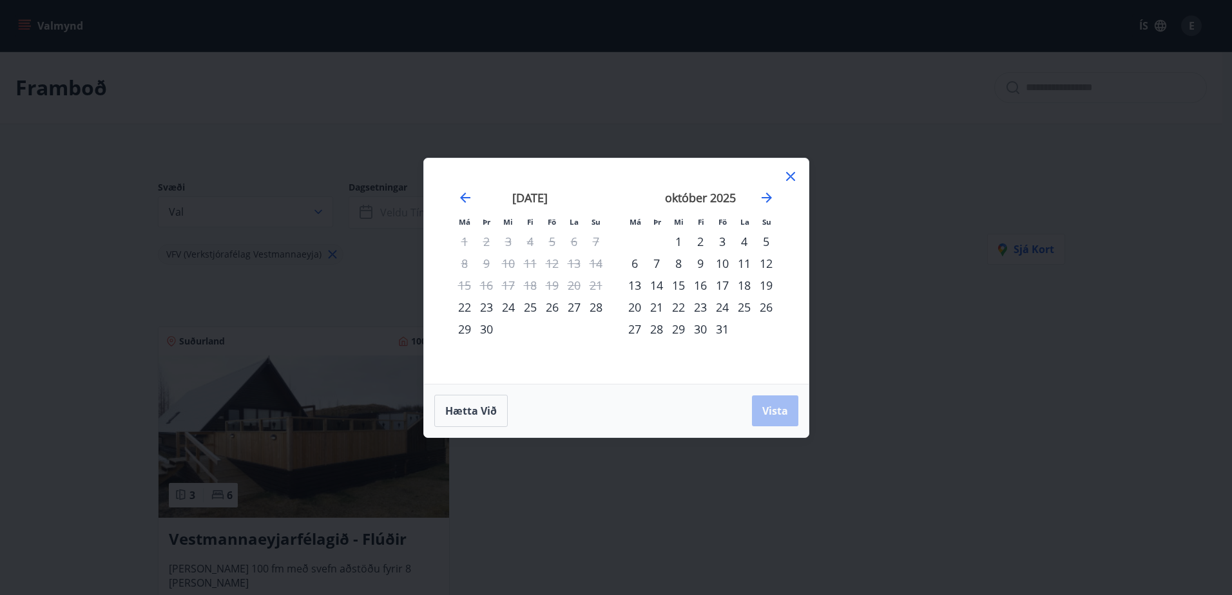
click at [553, 309] on div "26" at bounding box center [552, 307] width 22 height 22
click at [575, 307] on div "27" at bounding box center [574, 307] width 22 height 22
click at [556, 310] on div "26" at bounding box center [552, 307] width 22 height 22
click at [598, 307] on div "28" at bounding box center [596, 307] width 22 height 22
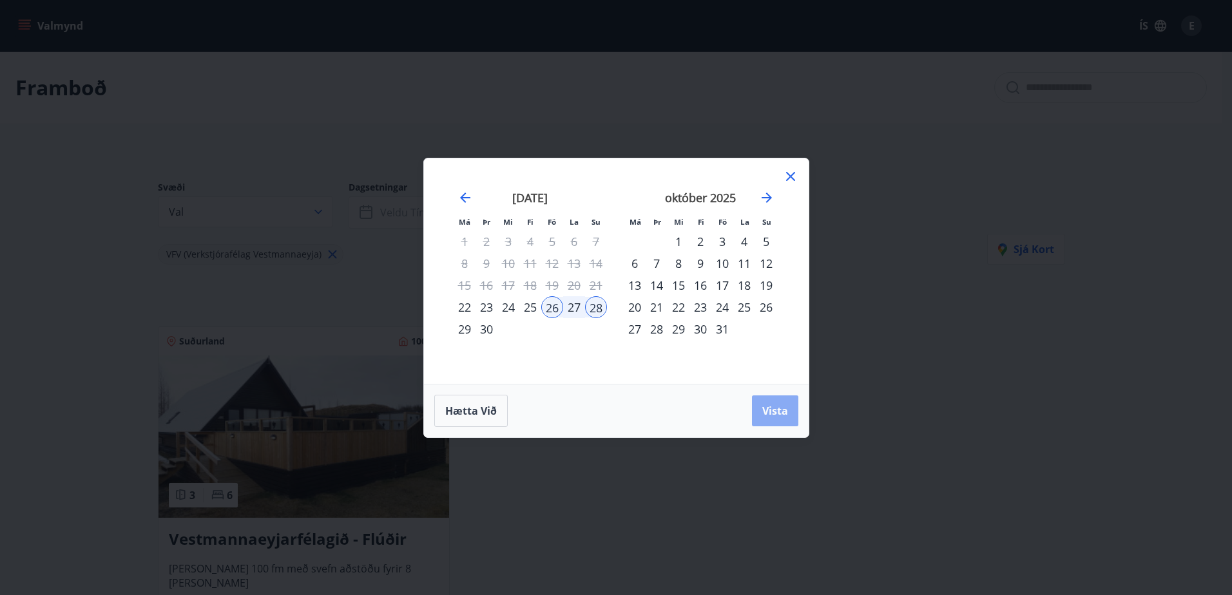
click at [758, 405] on button "Vista" at bounding box center [775, 411] width 46 height 31
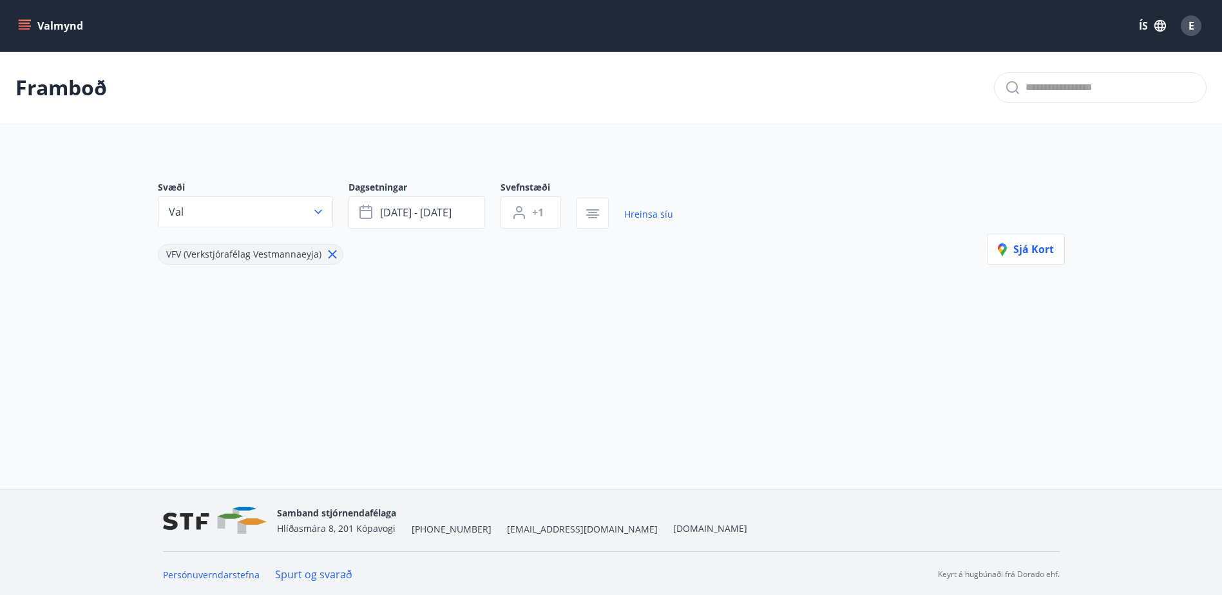
click at [30, 20] on icon "menu" at bounding box center [26, 20] width 14 height 1
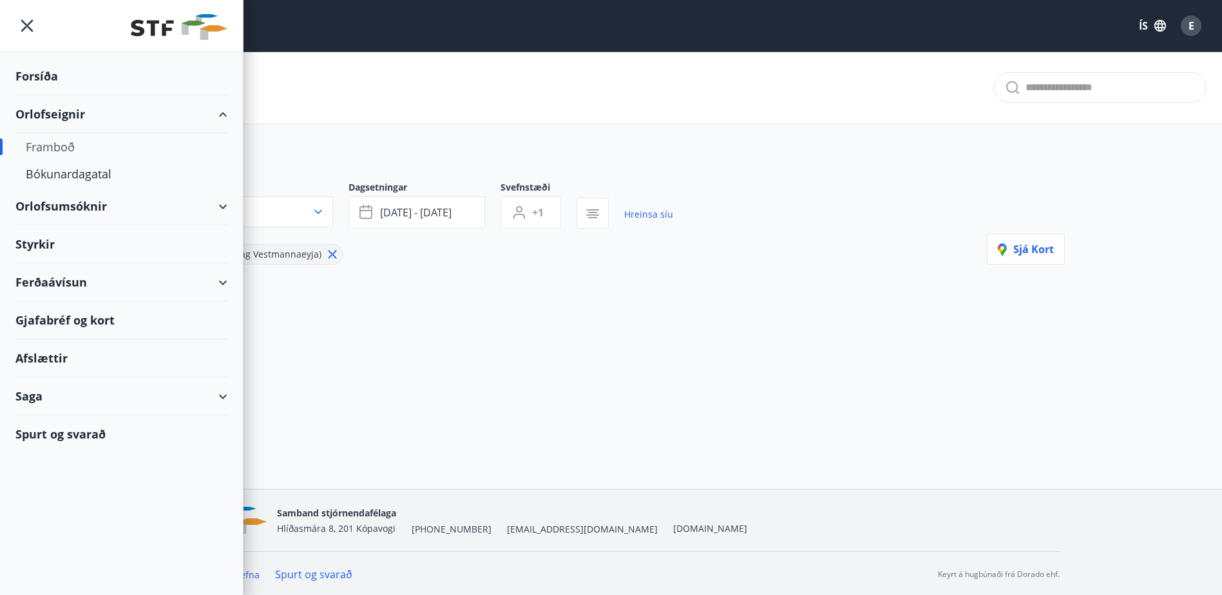
click at [66, 209] on div "Orlofsumsóknir" at bounding box center [121, 206] width 212 height 38
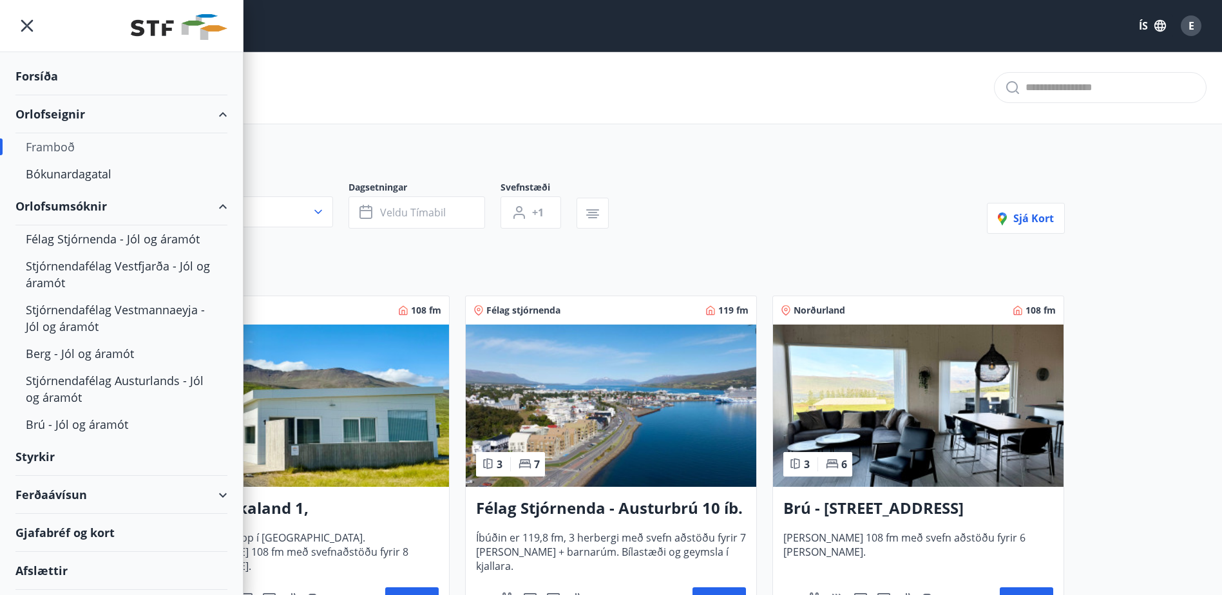
click at [66, 209] on div "Orlofsumsóknir" at bounding box center [121, 206] width 212 height 38
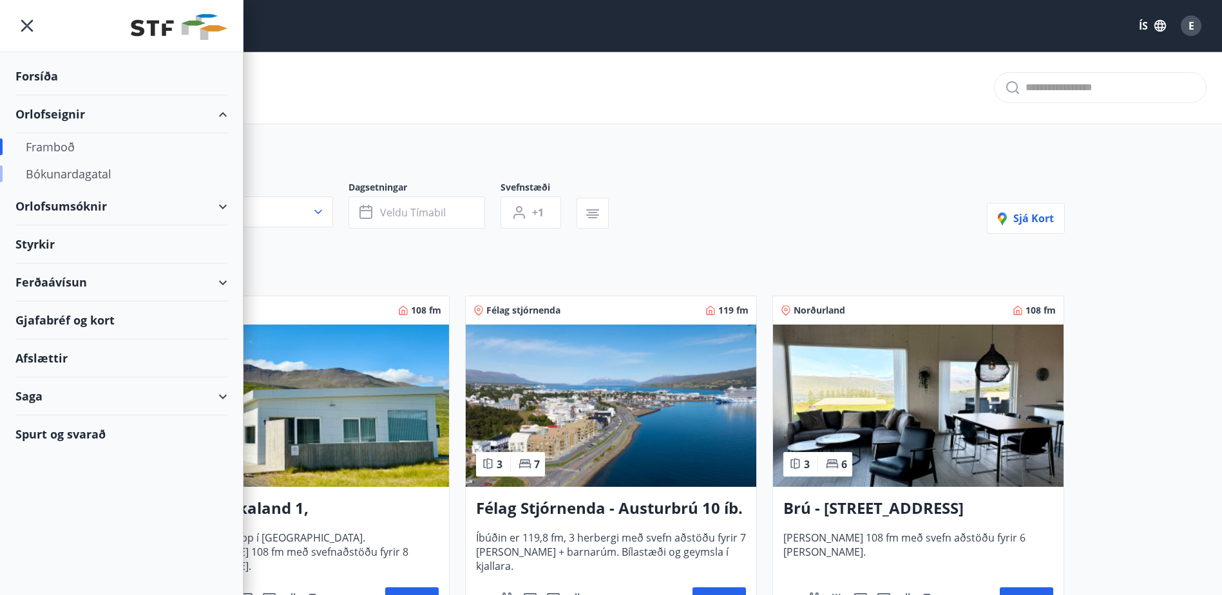
click at [59, 173] on div "Bókunardagatal" at bounding box center [121, 173] width 191 height 27
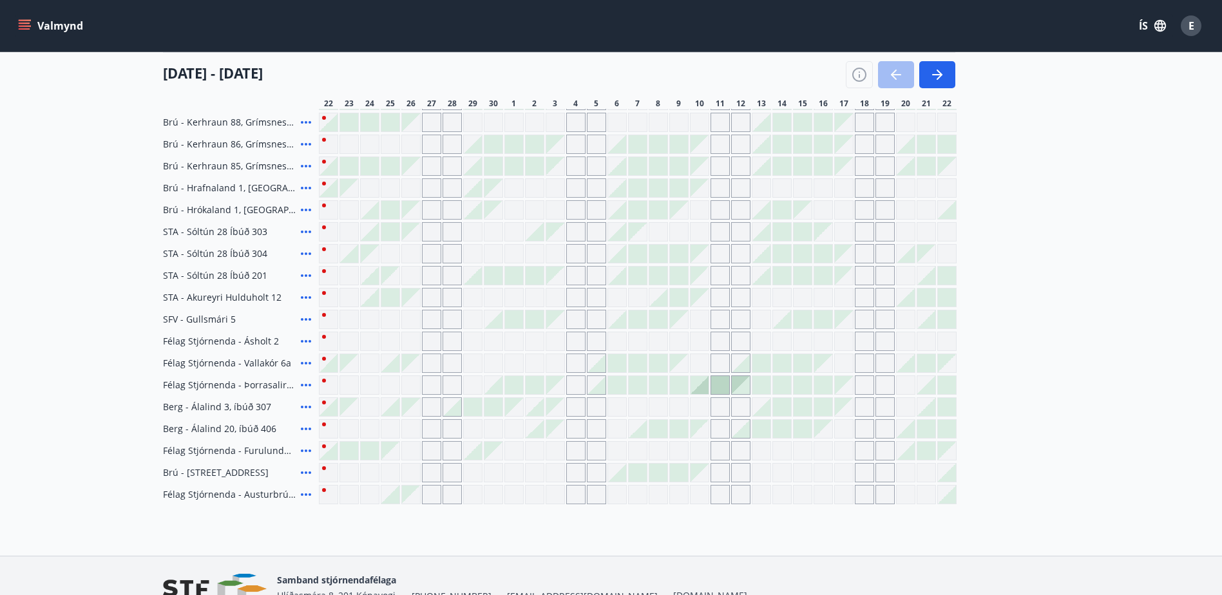
scroll to position [129, 0]
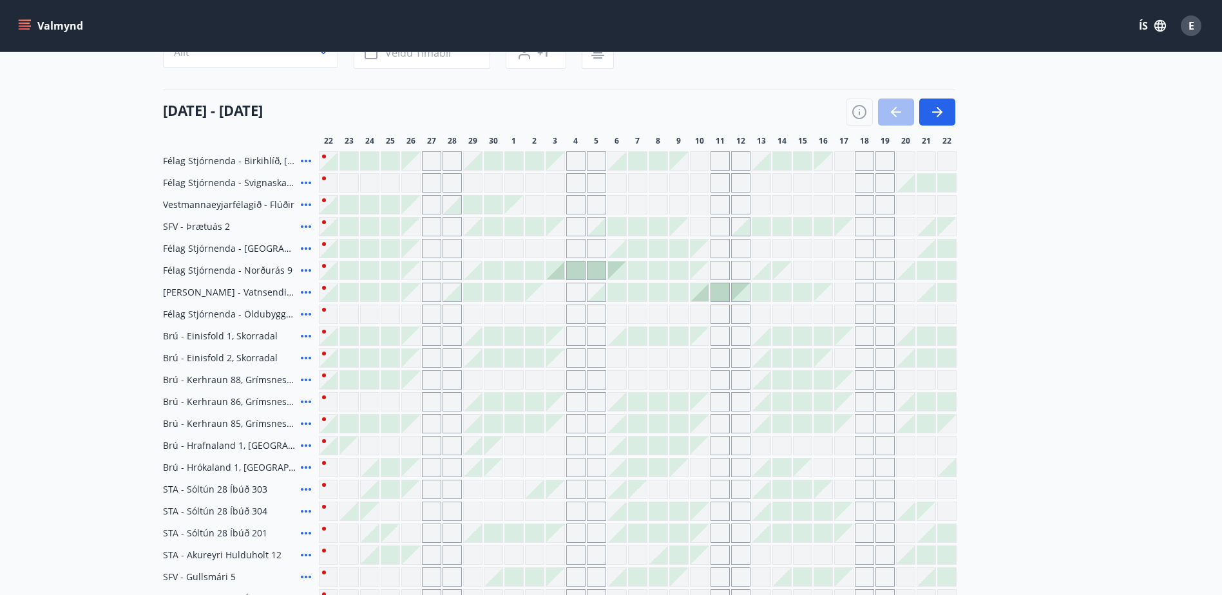
click at [52, 26] on button "Valmynd" at bounding box center [51, 25] width 73 height 23
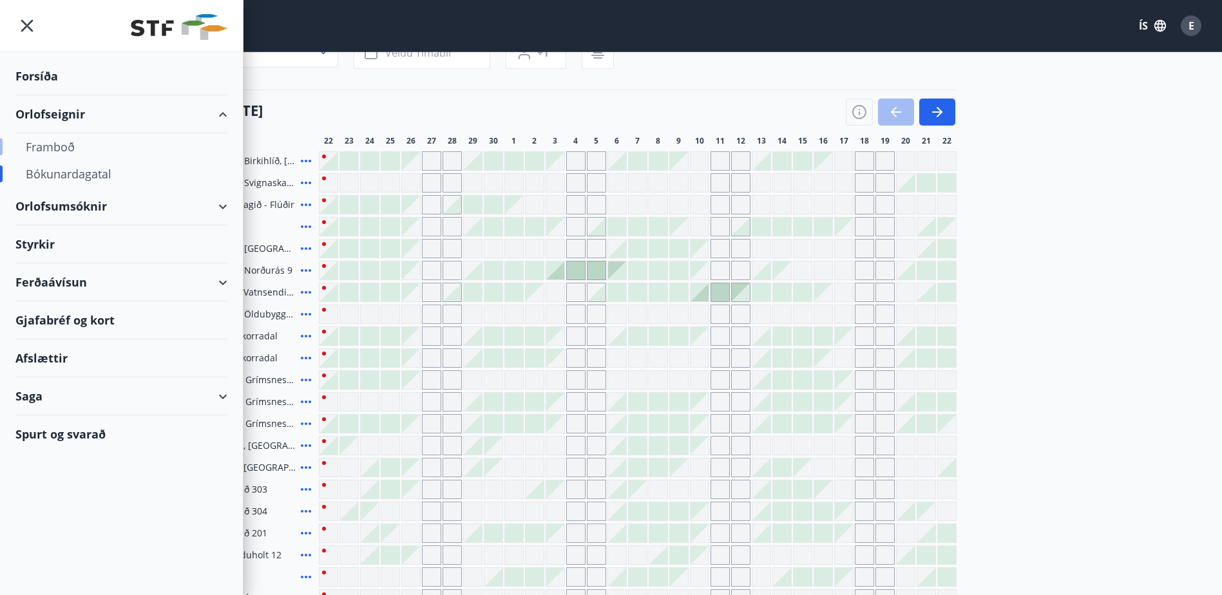
click at [57, 150] on div "Framboð" at bounding box center [121, 146] width 191 height 27
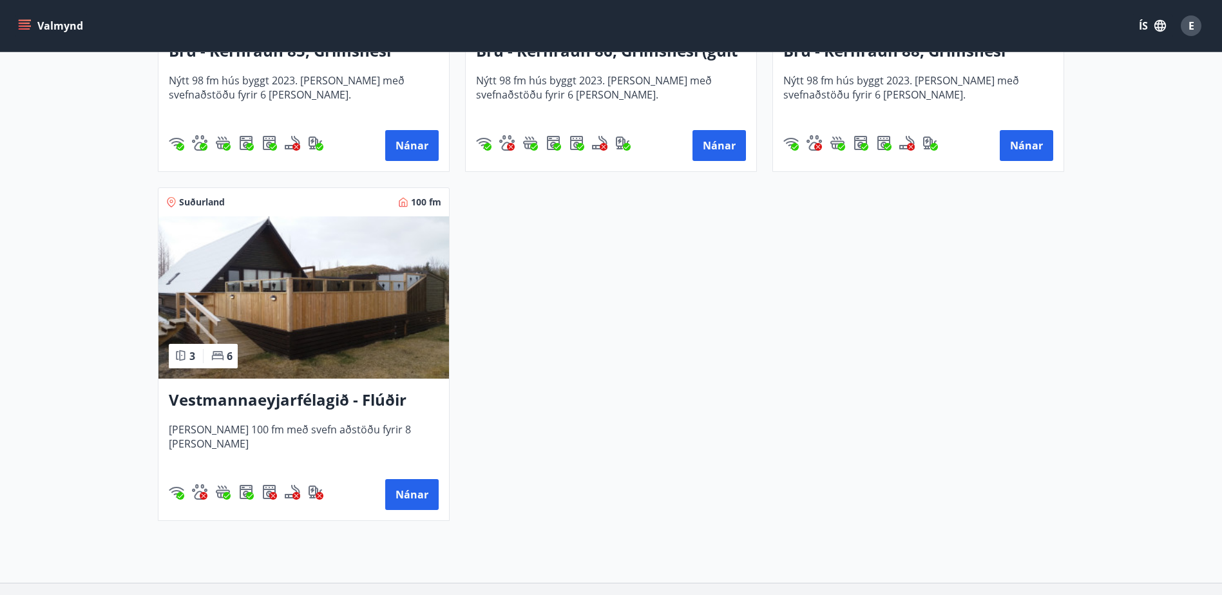
scroll to position [3347, 0]
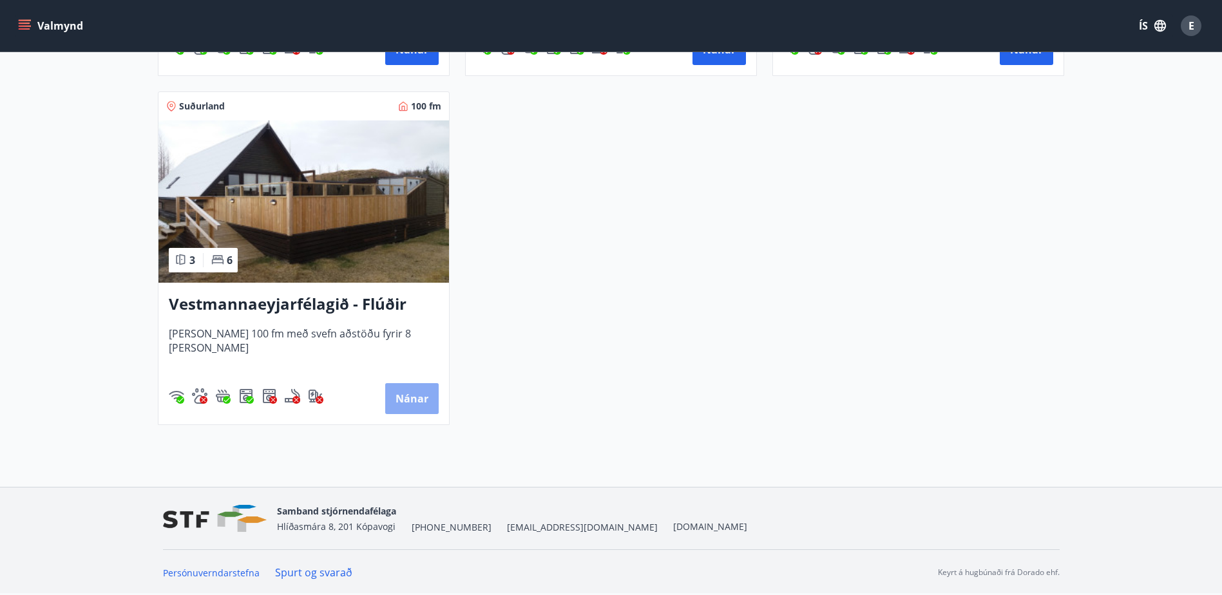
click at [430, 395] on button "Nánar" at bounding box center [411, 398] width 53 height 31
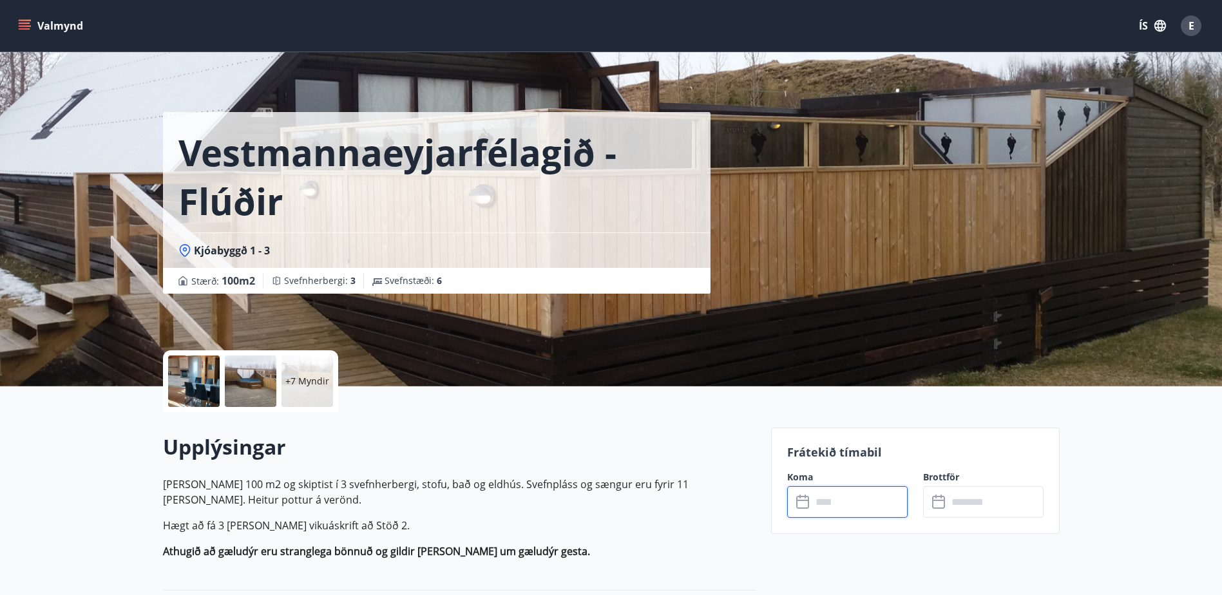
click at [815, 502] on input "text" at bounding box center [860, 502] width 96 height 32
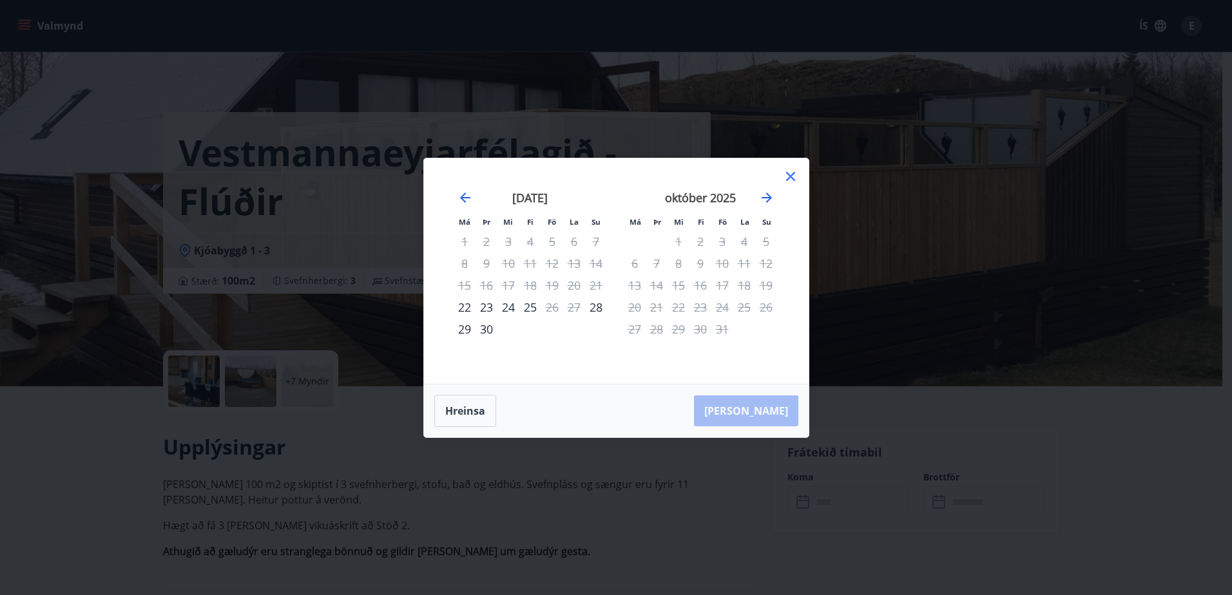
click at [789, 177] on icon at bounding box center [790, 176] width 9 height 9
